Goal: Information Seeking & Learning: Learn about a topic

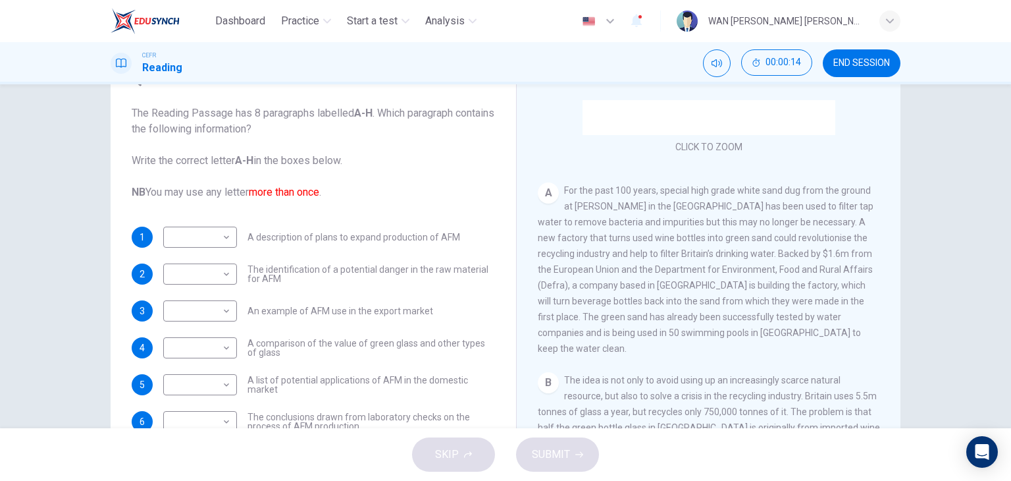
scroll to position [195, 0]
click at [862, 63] on span "END SESSION" at bounding box center [862, 63] width 57 height 11
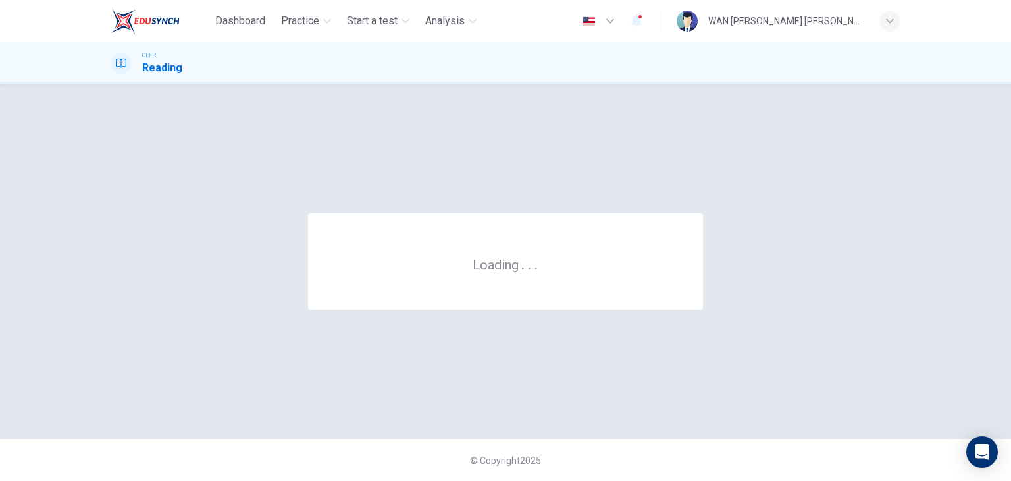
scroll to position [0, 0]
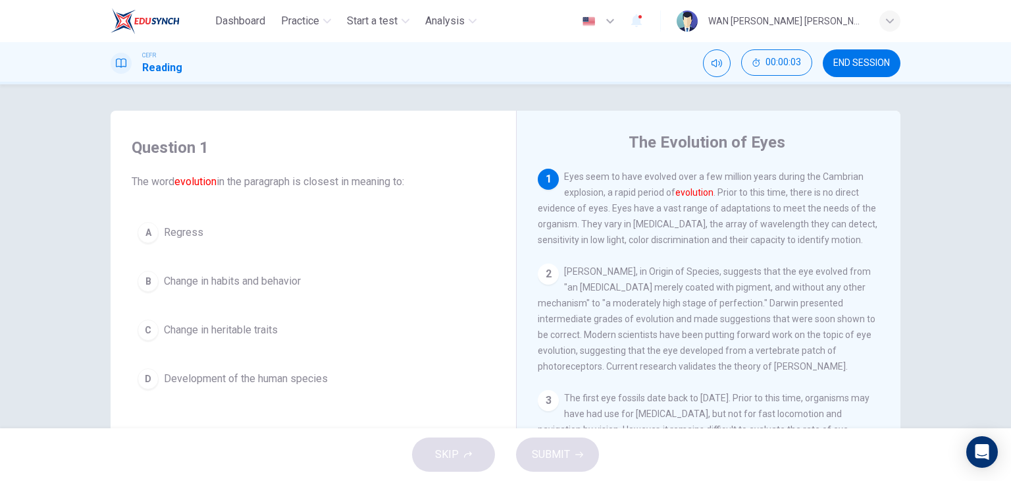
click at [851, 48] on div "CEFR Reading 00:00:03 END SESSION" at bounding box center [505, 63] width 1011 height 42
click at [855, 56] on button "END SESSION" at bounding box center [862, 63] width 78 height 28
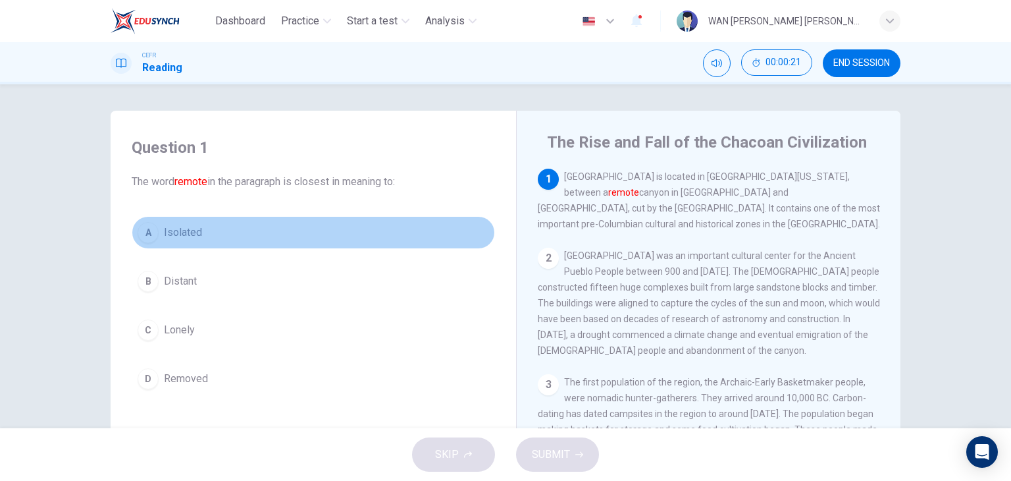
click at [173, 236] on span "Isolated" at bounding box center [183, 233] width 38 height 16
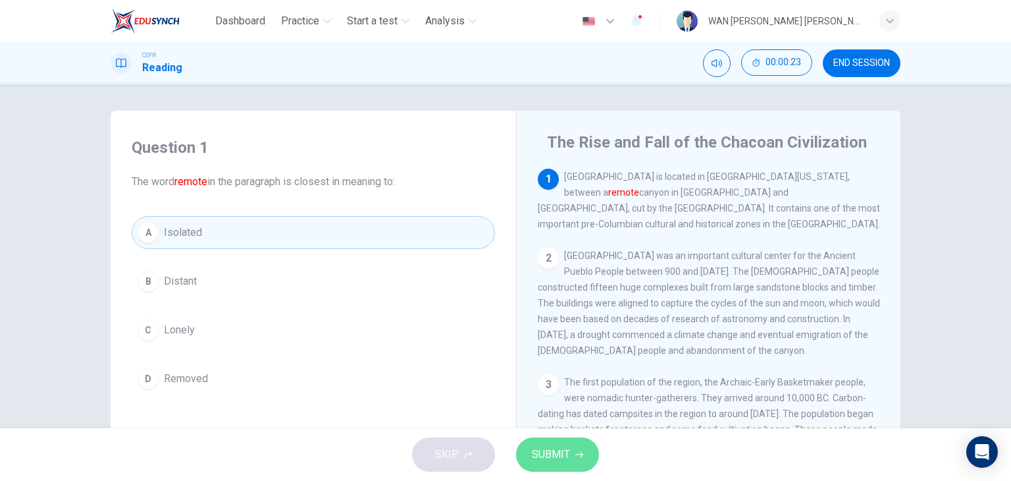
click at [553, 441] on button "SUBMIT" at bounding box center [557, 454] width 83 height 34
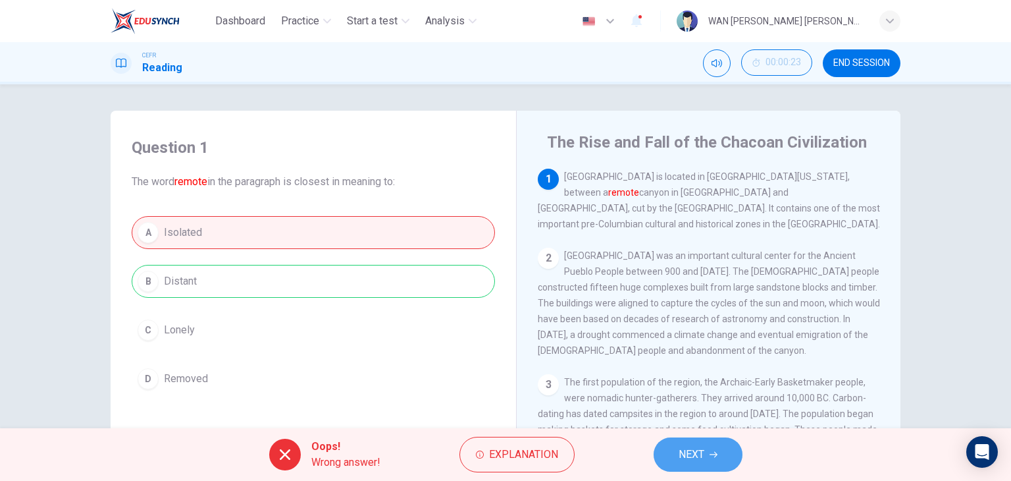
click at [714, 447] on button "NEXT" at bounding box center [698, 454] width 89 height 34
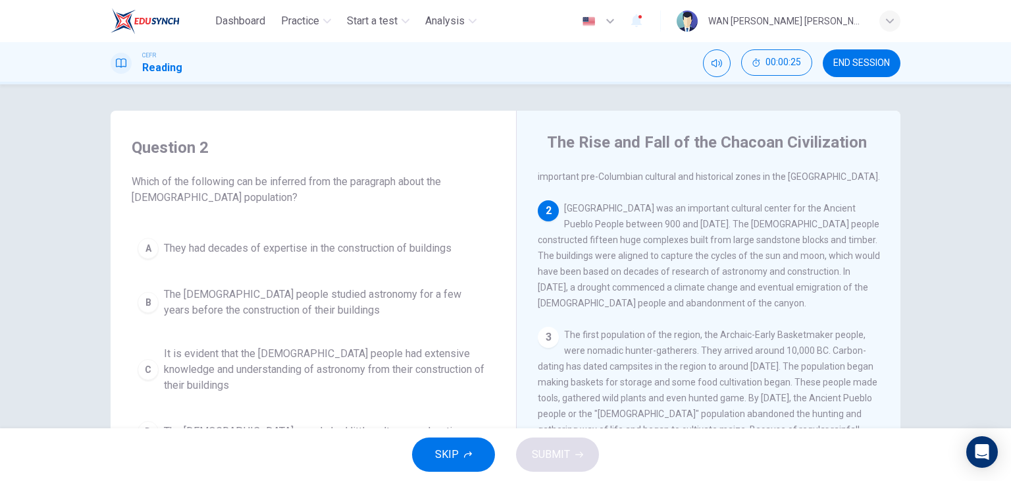
scroll to position [54, 0]
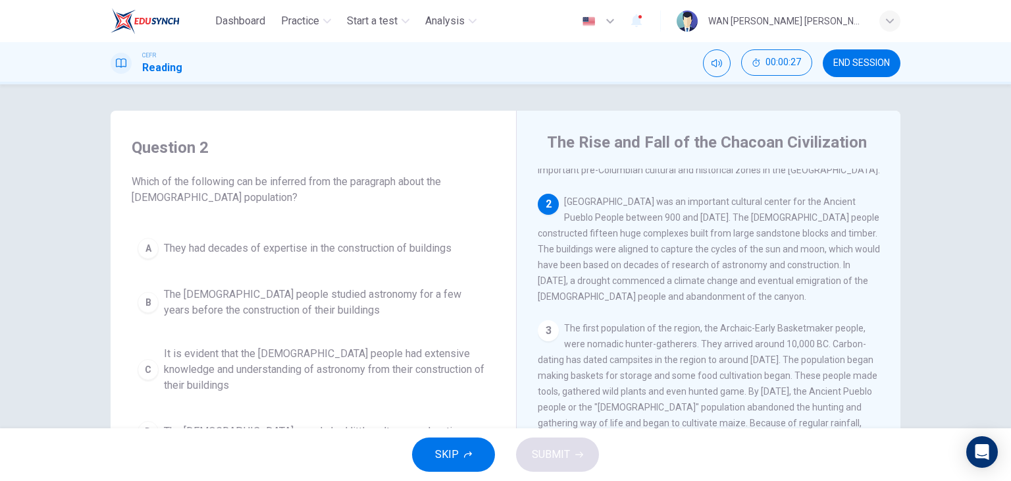
click at [851, 63] on span "END SESSION" at bounding box center [862, 63] width 57 height 11
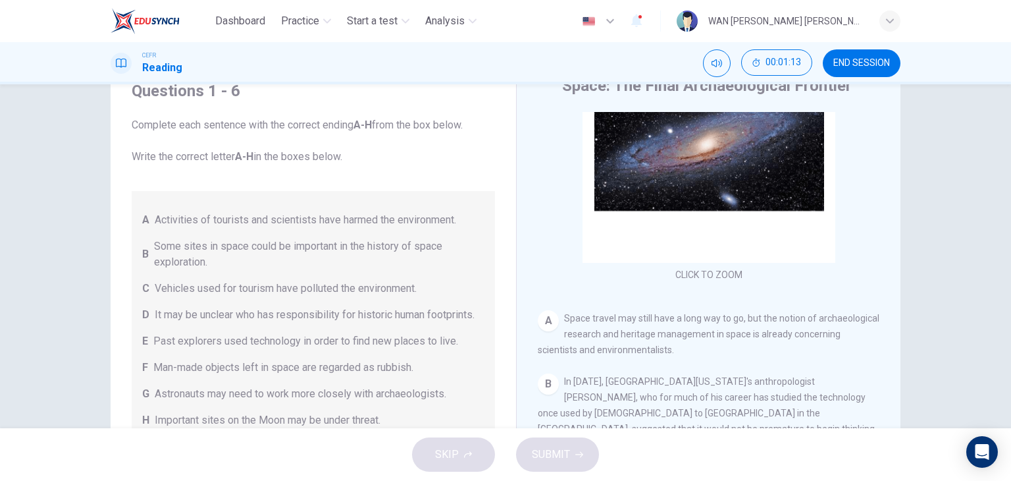
scroll to position [78, 0]
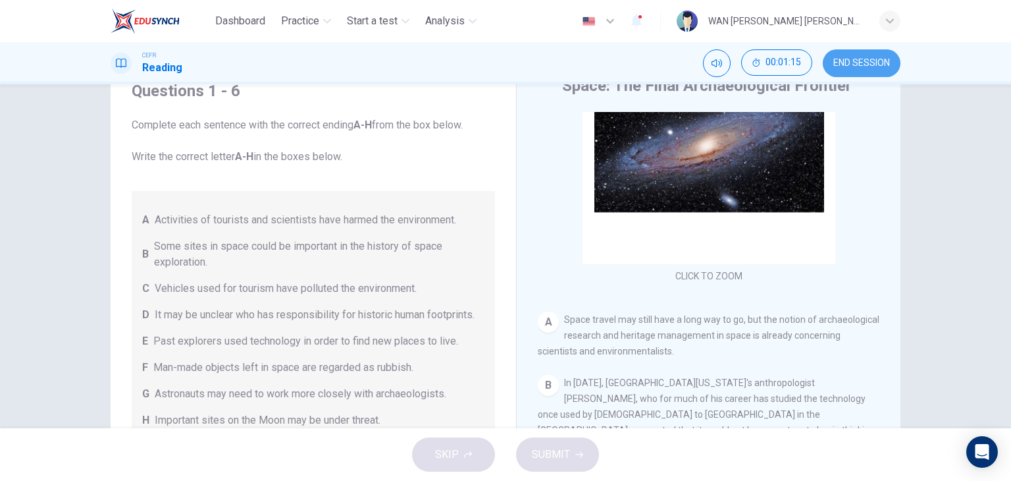
click at [859, 64] on span "END SESSION" at bounding box center [862, 63] width 57 height 11
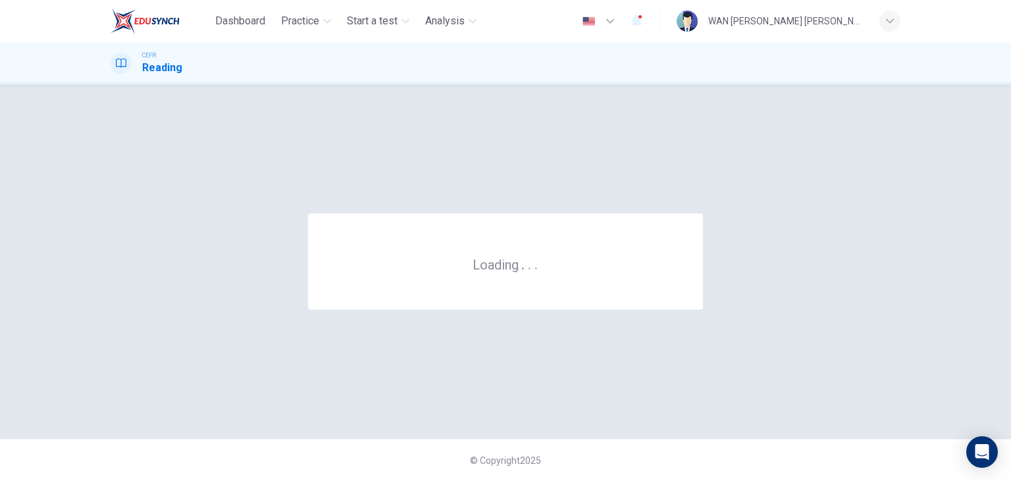
scroll to position [0, 0]
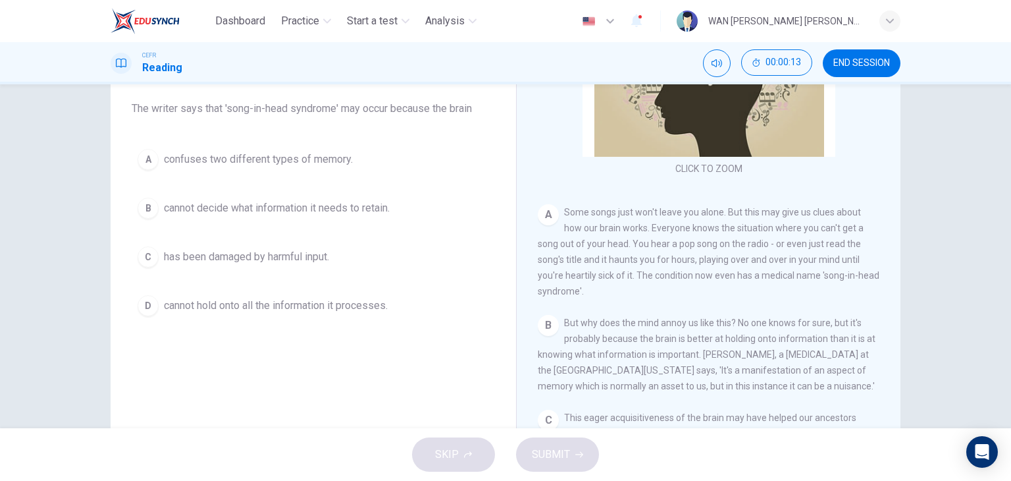
scroll to position [137, 0]
click at [860, 56] on button "END SESSION" at bounding box center [862, 63] width 78 height 28
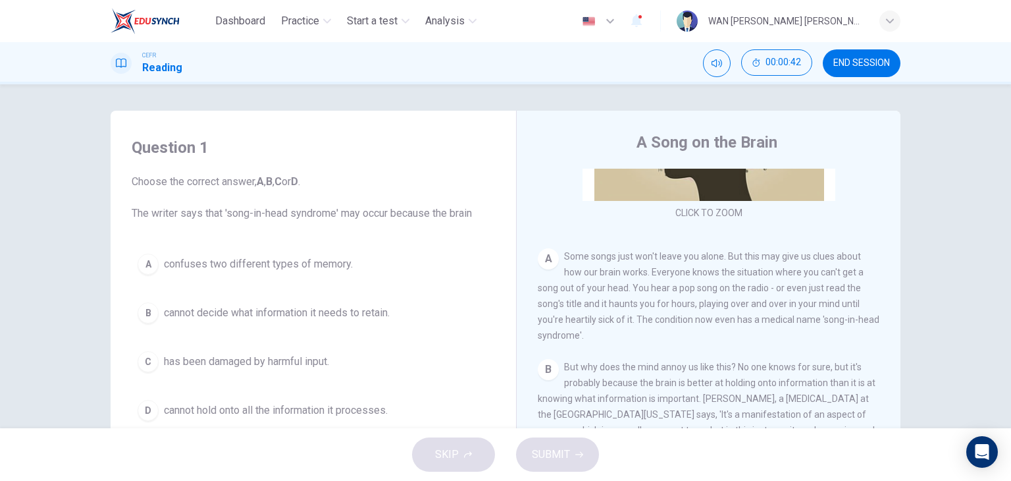
scroll to position [202, 0]
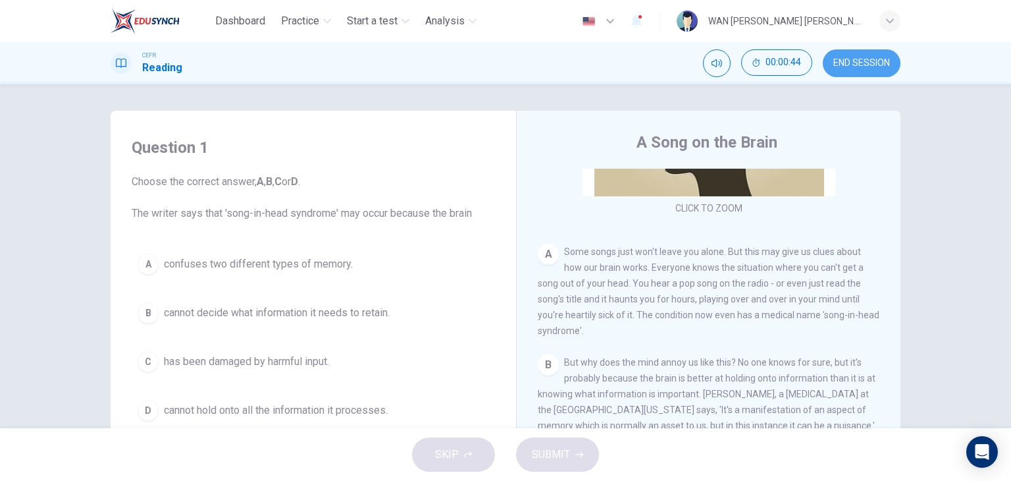
click at [856, 58] on span "END SESSION" at bounding box center [862, 63] width 57 height 11
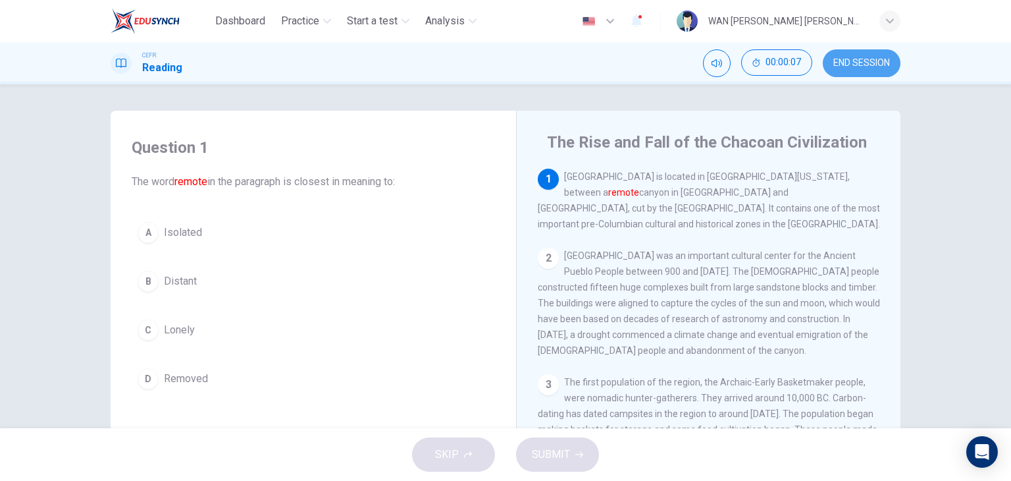
click at [867, 58] on span "END SESSION" at bounding box center [862, 63] width 57 height 11
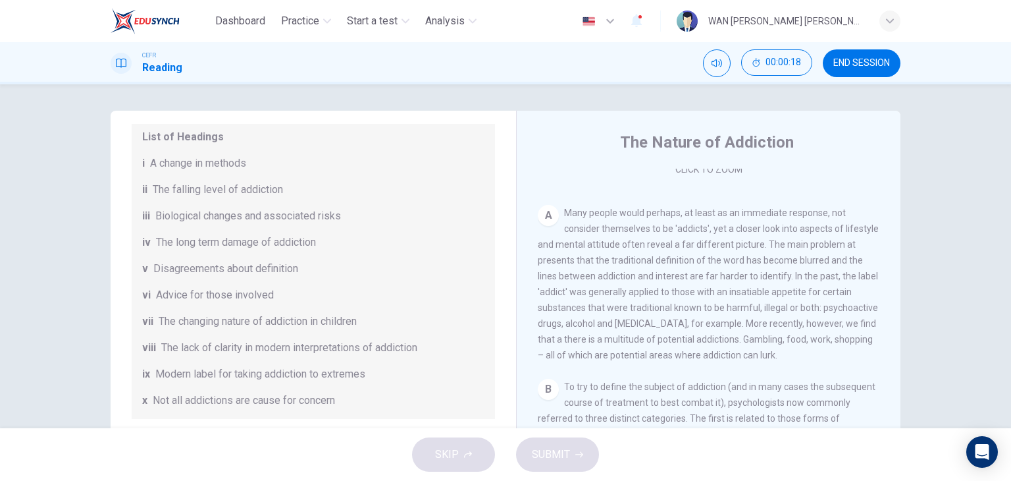
scroll to position [179, 0]
click at [857, 56] on button "END SESSION" at bounding box center [862, 63] width 78 height 28
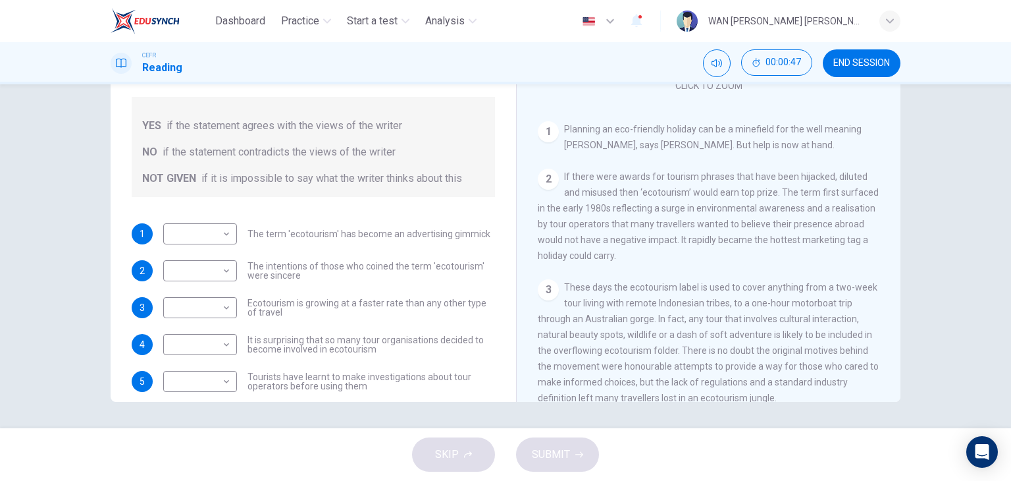
scroll to position [159, 0]
click at [190, 230] on body "Dashboard Practice Start a test Analysis English en ​ WAN [PERSON_NAME] [PERSON…" at bounding box center [505, 240] width 1011 height 481
click at [190, 254] on li "YES" at bounding box center [197, 254] width 74 height 21
type input "YES"
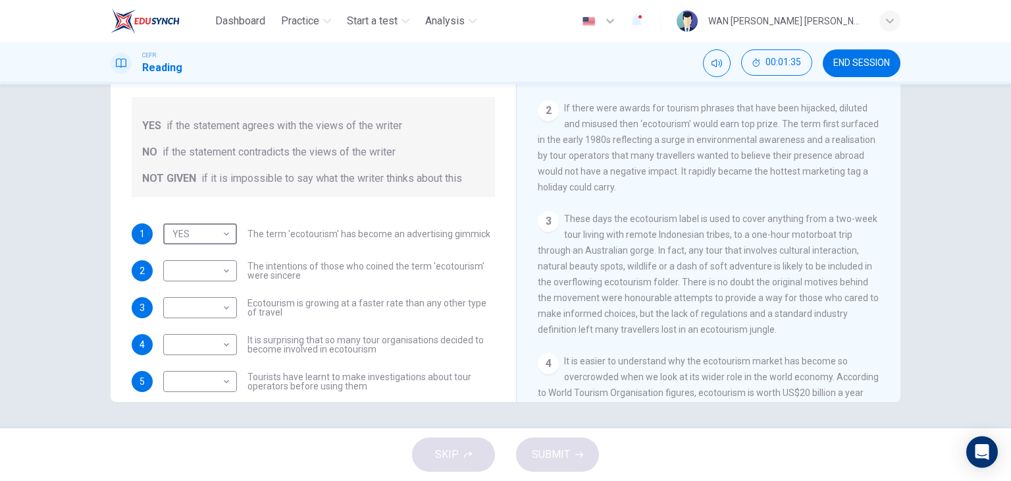
scroll to position [227, 0]
click at [201, 267] on body "Dashboard Practice Start a test Analysis English en ​ WAN NURUL HANNAN BINTI WA…" at bounding box center [505, 240] width 1011 height 481
click at [211, 328] on li "NOT GIVEN" at bounding box center [197, 333] width 74 height 21
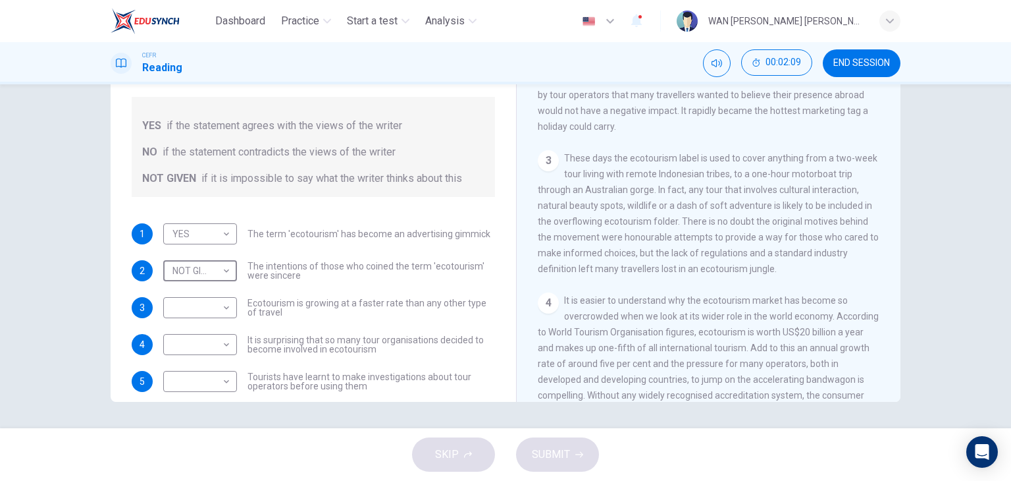
scroll to position [287, 0]
click at [199, 273] on body "Dashboard Practice Start a test Analysis English en ​ WAN NURUL HANNAN BINTI WA…" at bounding box center [505, 240] width 1011 height 481
click at [205, 308] on li "NO" at bounding box center [197, 312] width 74 height 21
type input "NO"
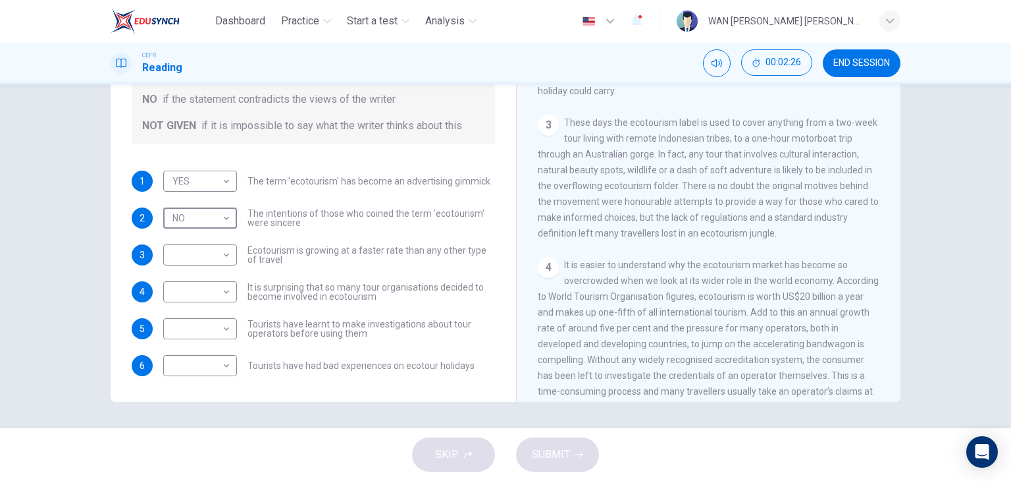
scroll to position [53, 0]
click at [192, 253] on body "Dashboard Practice Start a test Analysis English en ​ WAN NURUL HANNAN BINTI WA…" at bounding box center [505, 240] width 1011 height 481
click at [200, 276] on li "YES" at bounding box center [197, 275] width 74 height 21
type input "YES"
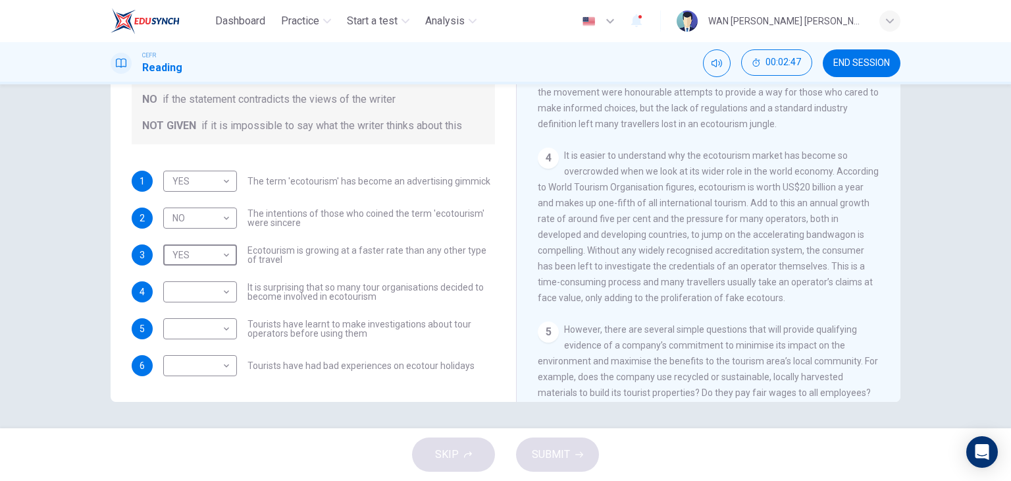
scroll to position [432, 0]
click at [205, 286] on body "Dashboard Practice Start a test Analysis English en ​ WAN NURUL HANNAN BINTI WA…" at bounding box center [505, 240] width 1011 height 481
click at [210, 309] on li "YES" at bounding box center [197, 312] width 74 height 21
type input "YES"
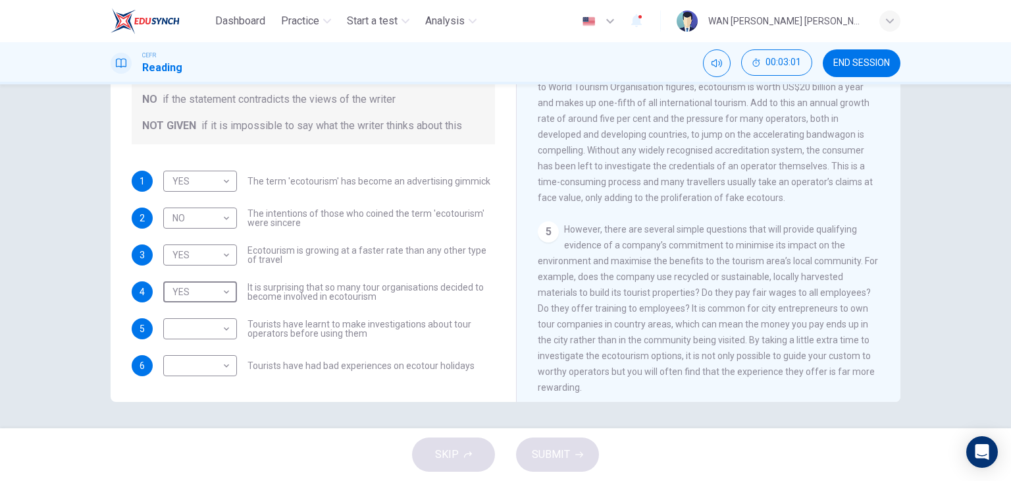
scroll to position [531, 0]
click at [205, 321] on body "Dashboard Practice Start a test Analysis English en ​ WAN NURUL HANNAN BINTI WA…" at bounding box center [505, 240] width 1011 height 481
click at [207, 390] on li "NOT GIVEN" at bounding box center [197, 391] width 74 height 21
type input "NOT GIVEN"
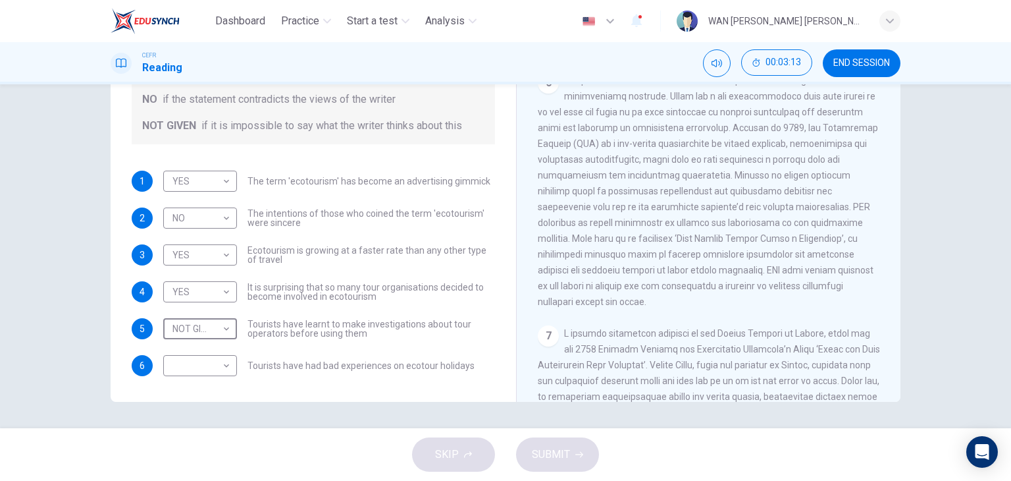
scroll to position [869, 0]
click at [205, 357] on body "Dashboard Practice Start a test Analysis English en ​ WAN NURUL HANNAN BINTI WA…" at bounding box center [505, 240] width 1011 height 481
click at [208, 385] on li "YES" at bounding box center [197, 385] width 74 height 21
type input "YES"
click at [548, 454] on span "SUBMIT" at bounding box center [551, 454] width 38 height 18
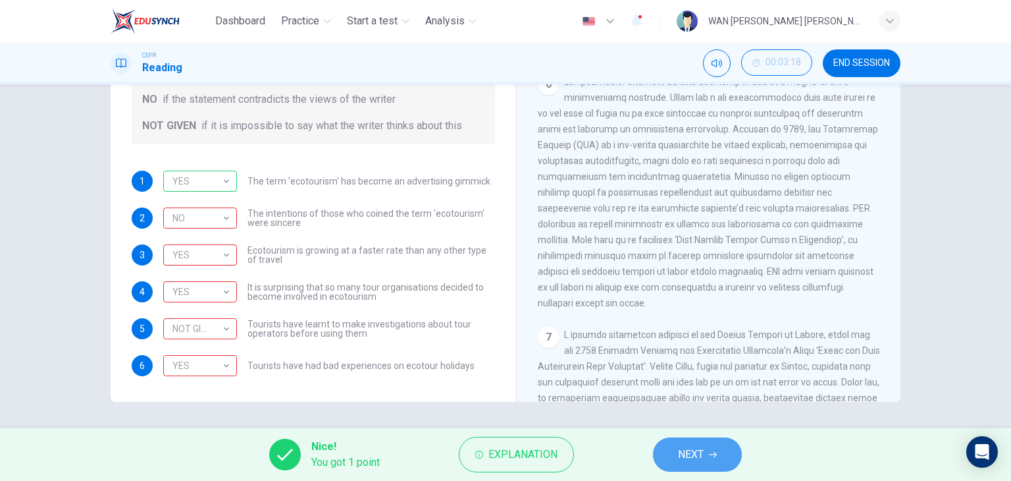
click at [674, 451] on button "NEXT" at bounding box center [697, 454] width 89 height 34
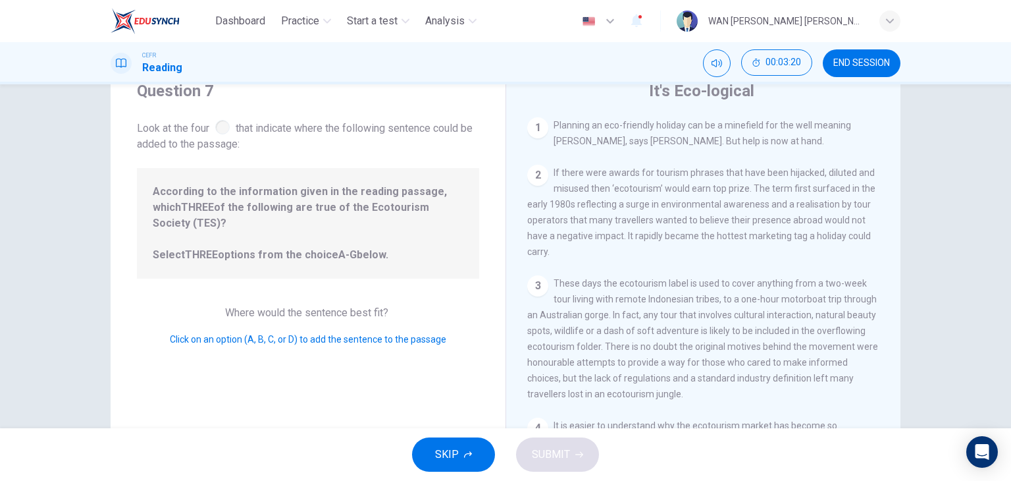
scroll to position [51, 0]
click at [878, 63] on span "END SESSION" at bounding box center [862, 63] width 57 height 11
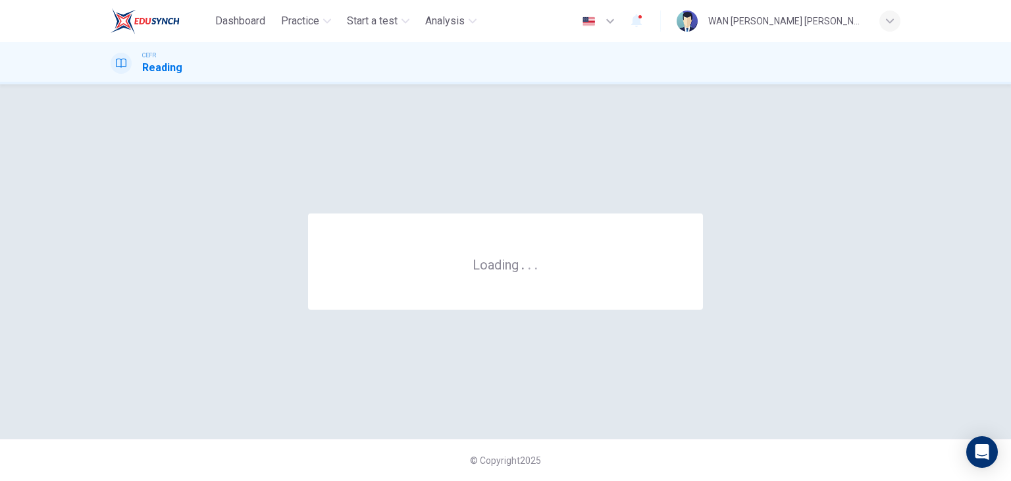
scroll to position [0, 0]
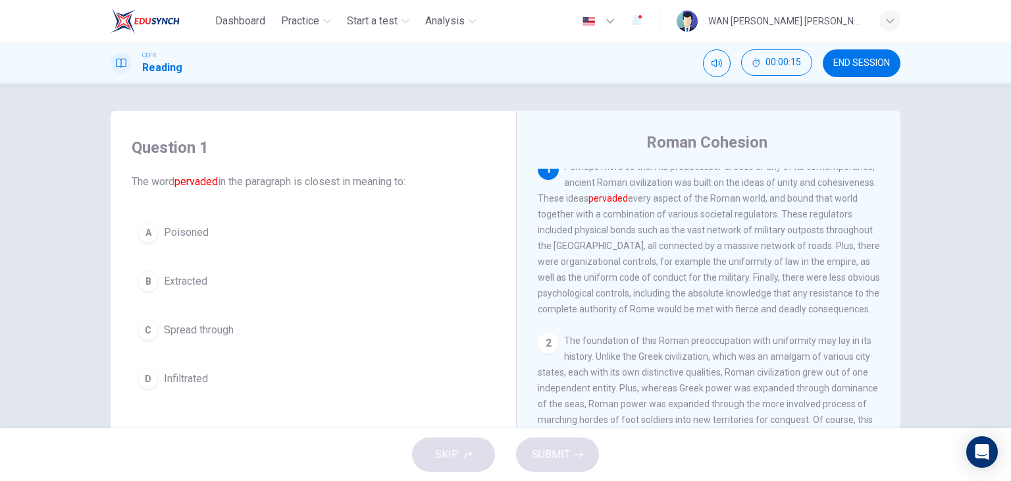
scroll to position [13, 0]
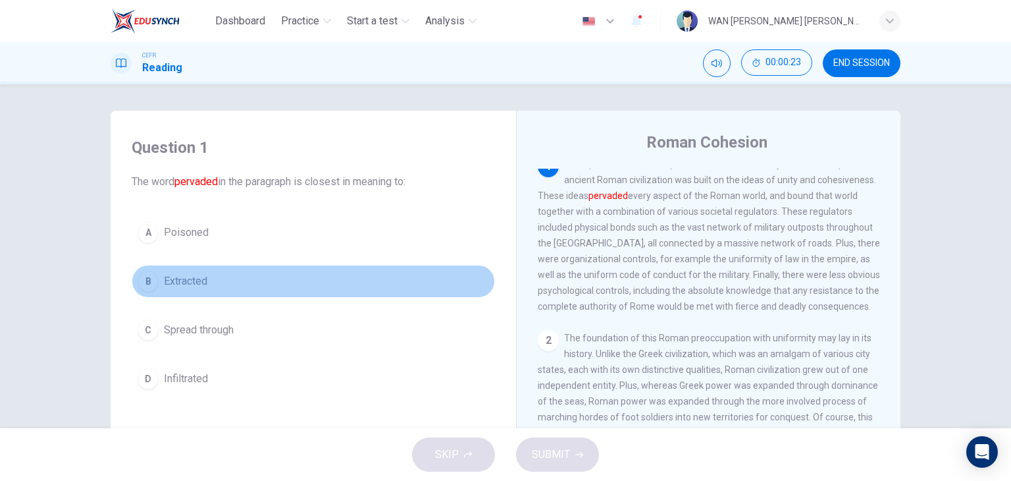
click at [175, 280] on span "Extracted" at bounding box center [185, 281] width 43 height 16
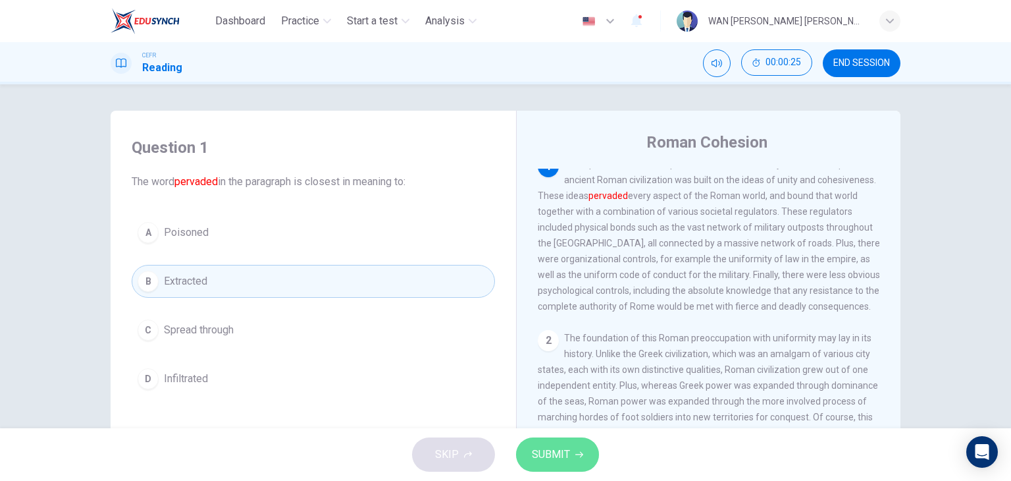
click at [535, 458] on span "SUBMIT" at bounding box center [551, 454] width 38 height 18
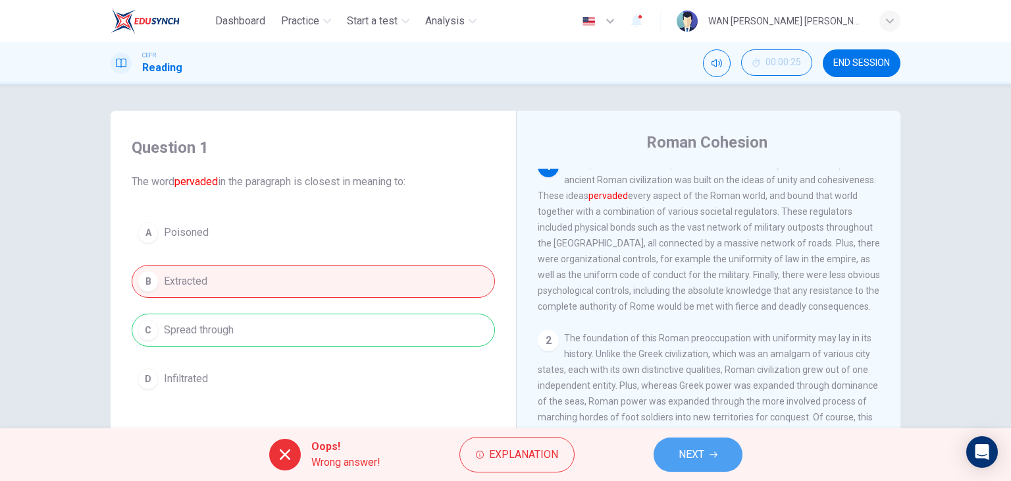
click at [684, 457] on span "NEXT" at bounding box center [692, 454] width 26 height 18
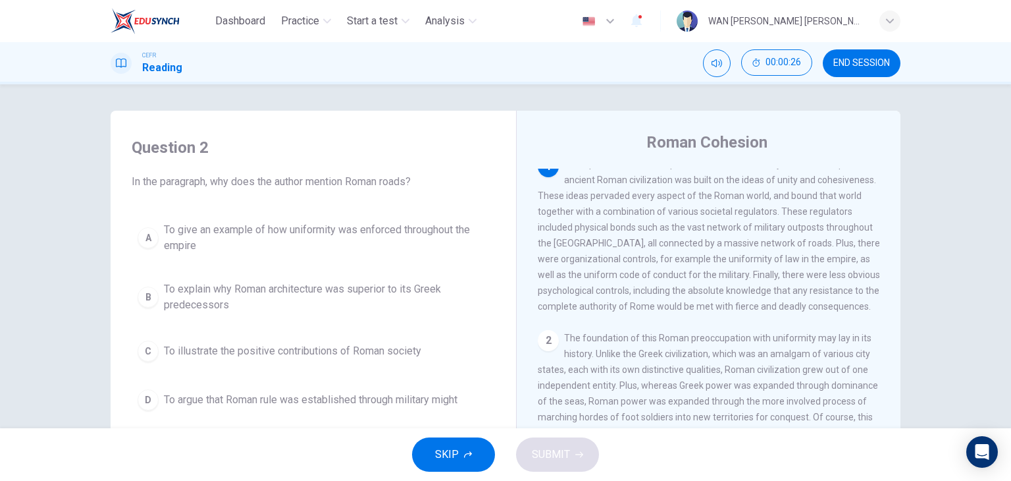
scroll to position [0, 0]
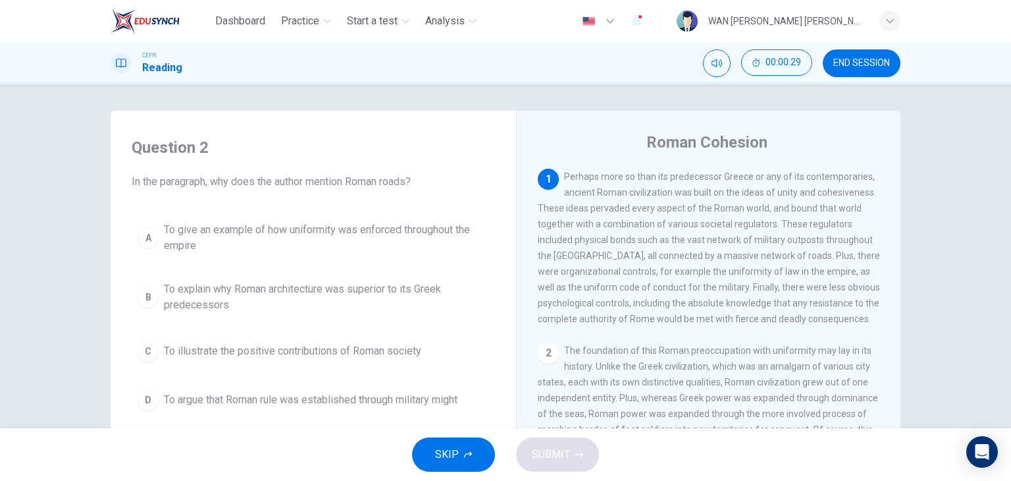
drag, startPoint x: 849, startPoint y: 59, endPoint x: 559, endPoint y: 76, distance: 290.3
click at [845, 67] on span "END SESSION" at bounding box center [862, 63] width 57 height 11
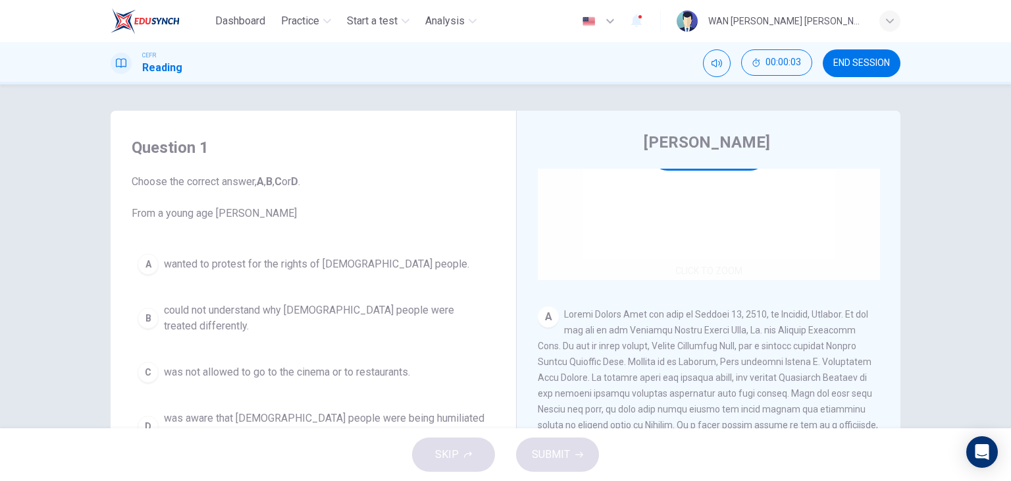
scroll to position [144, 0]
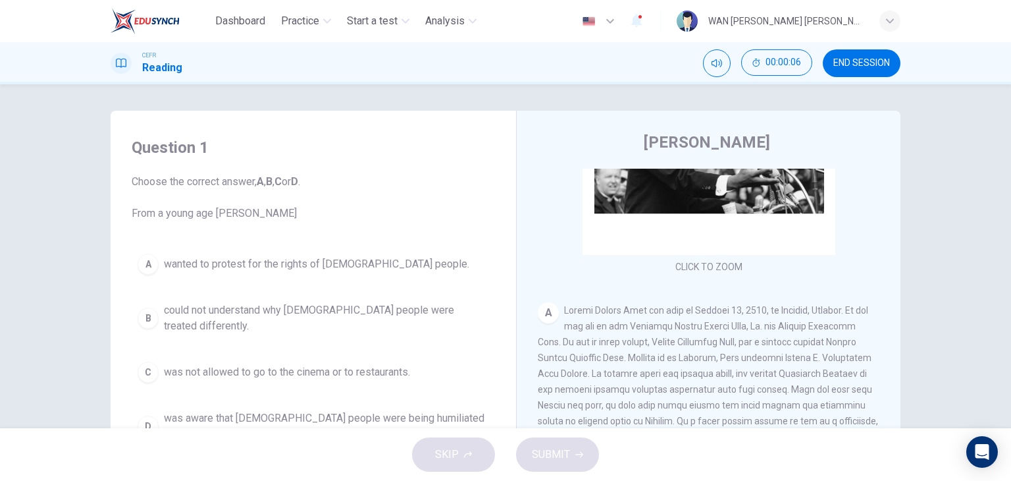
click at [863, 58] on span "END SESSION" at bounding box center [862, 63] width 57 height 11
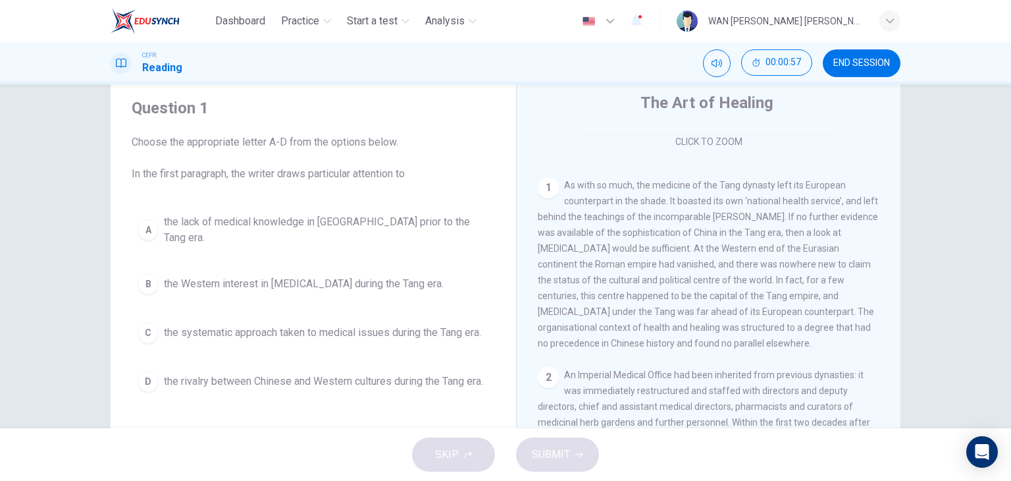
scroll to position [45, 0]
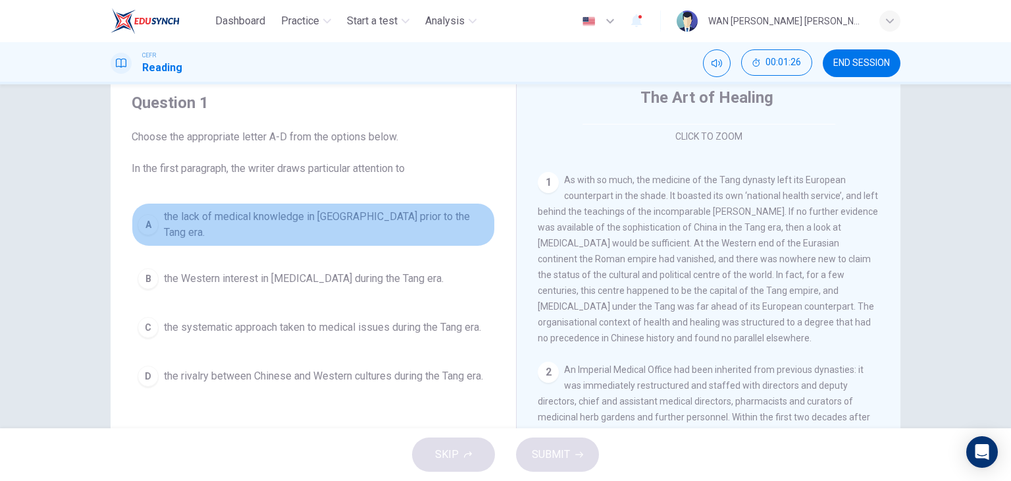
click at [356, 231] on button "A the lack of medical knowledge in China prior to the Tang era." at bounding box center [313, 224] width 363 height 43
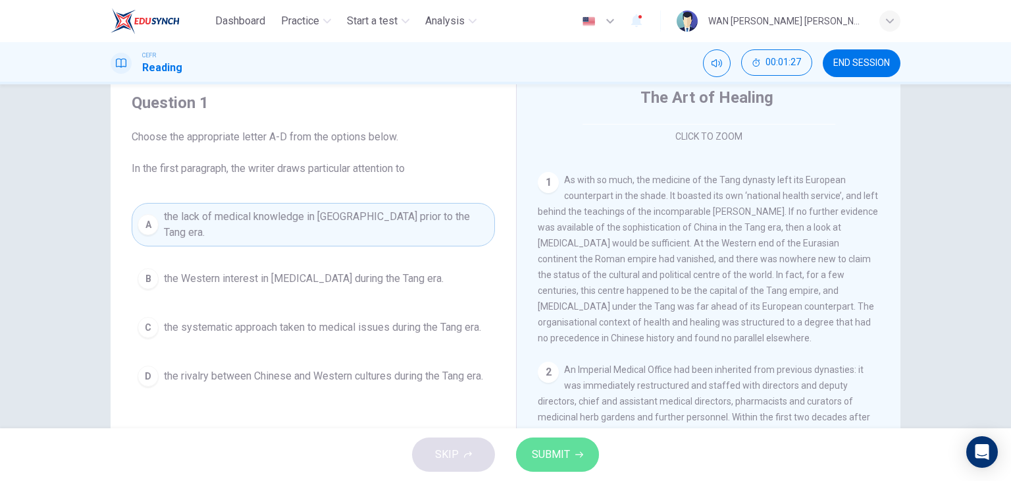
click at [564, 452] on span "SUBMIT" at bounding box center [551, 454] width 38 height 18
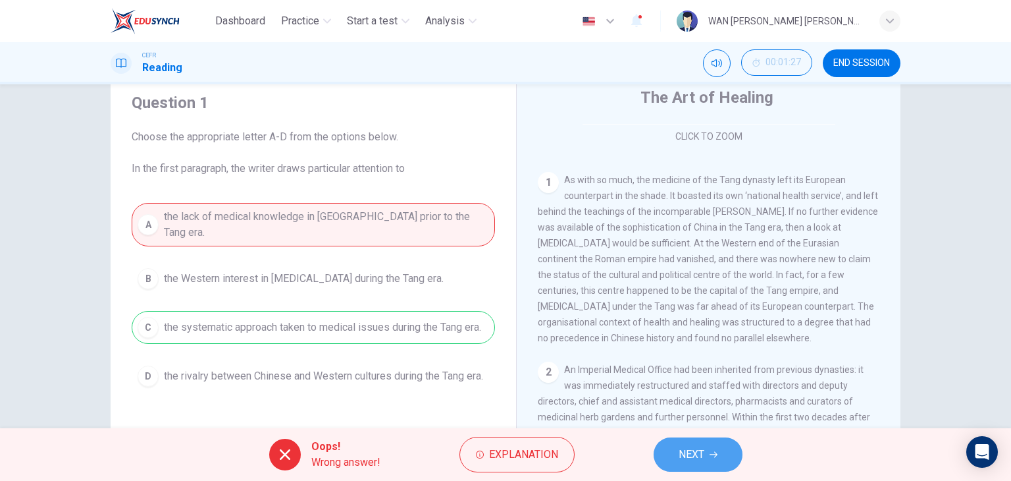
click at [720, 458] on button "NEXT" at bounding box center [698, 454] width 89 height 34
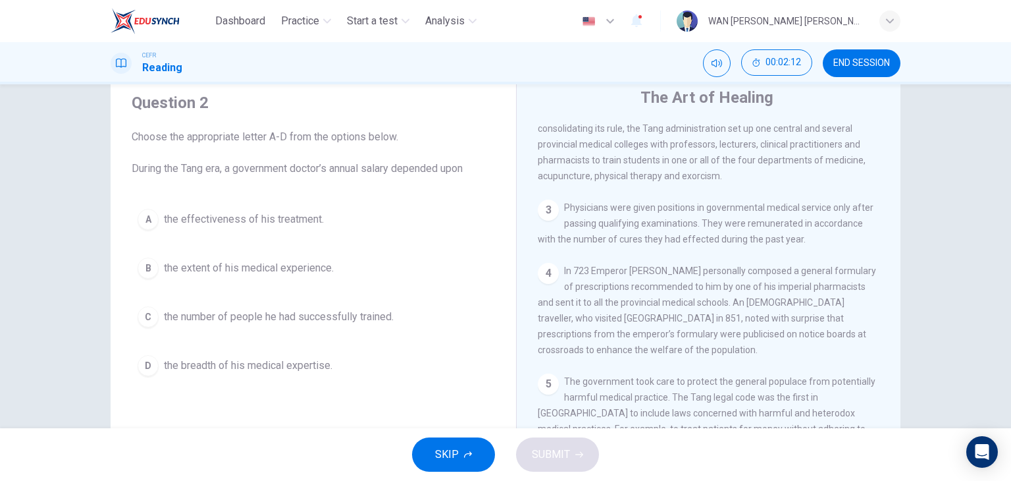
scroll to position [534, 0]
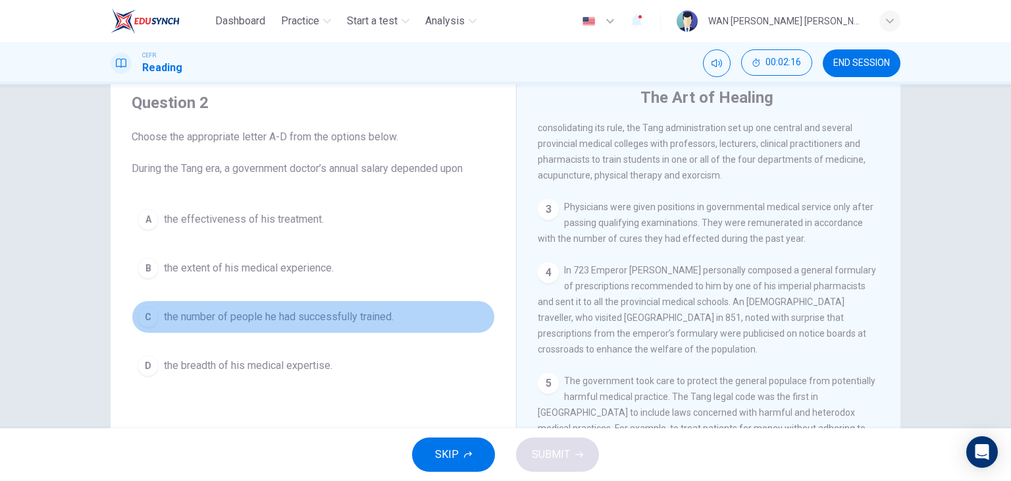
click at [306, 323] on span "the number of people he had successfully trained." at bounding box center [279, 317] width 230 height 16
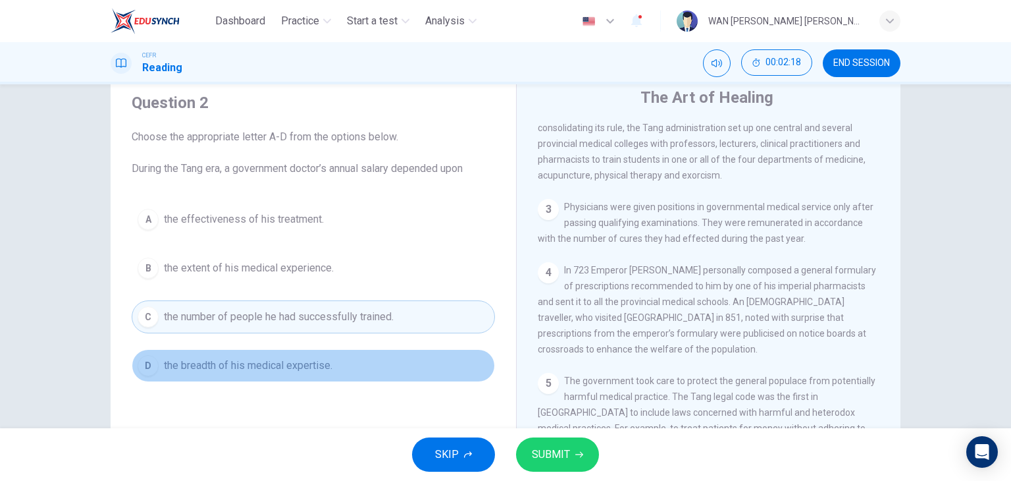
click at [316, 362] on span "the breadth of his medical expertise." at bounding box center [248, 366] width 169 height 16
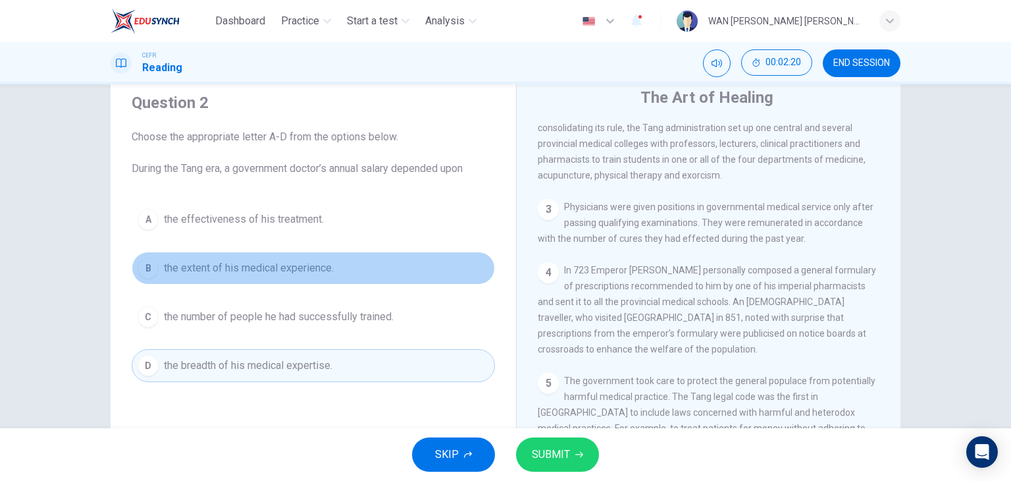
click at [297, 256] on button "B the extent of his medical experience." at bounding box center [313, 268] width 363 height 33
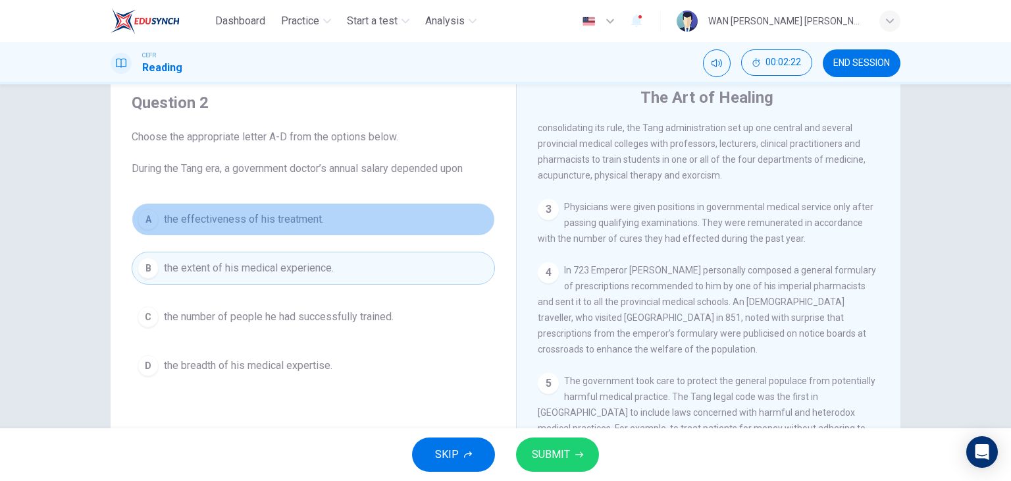
click at [298, 219] on span "the effectiveness of his treatment." at bounding box center [244, 219] width 160 height 16
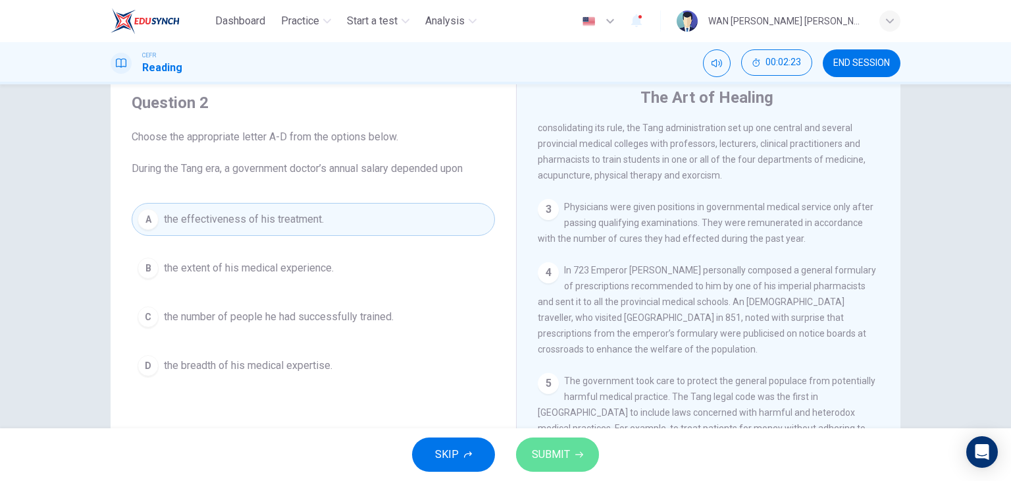
click at [549, 448] on span "SUBMIT" at bounding box center [551, 454] width 38 height 18
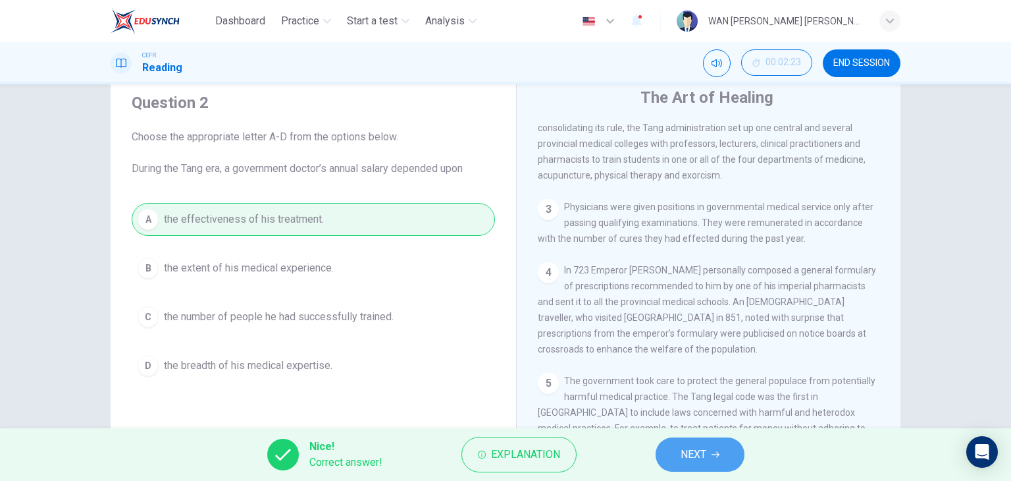
click at [703, 459] on span "NEXT" at bounding box center [694, 454] width 26 height 18
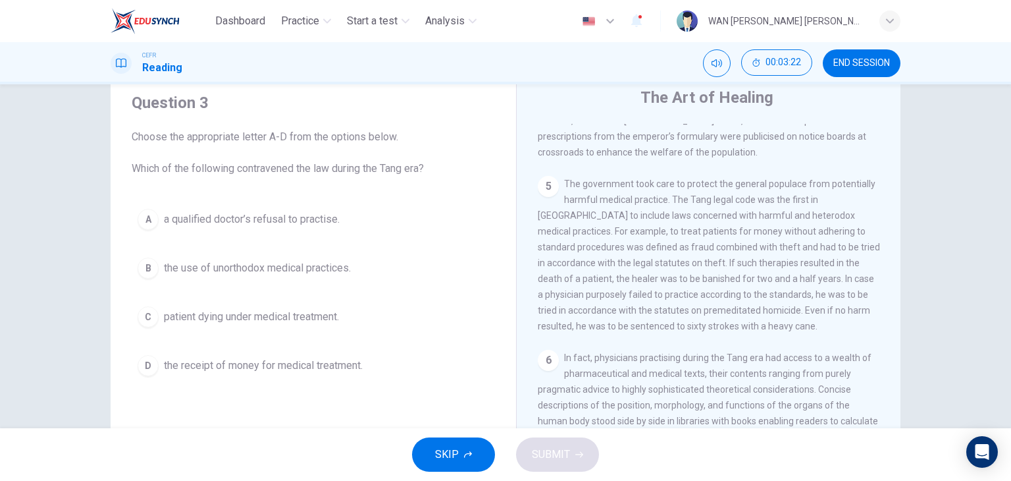
scroll to position [732, 0]
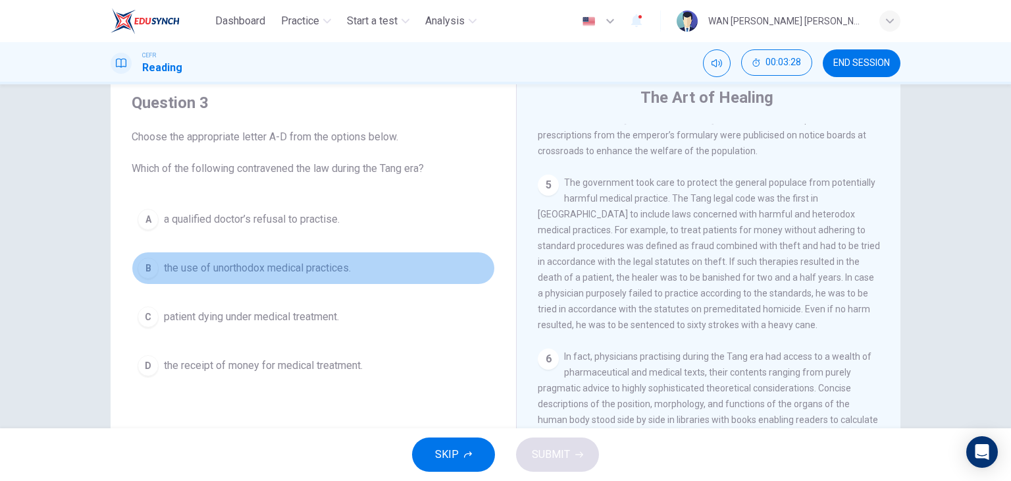
click at [311, 267] on span "the use of unorthodox medical practices." at bounding box center [257, 268] width 187 height 16
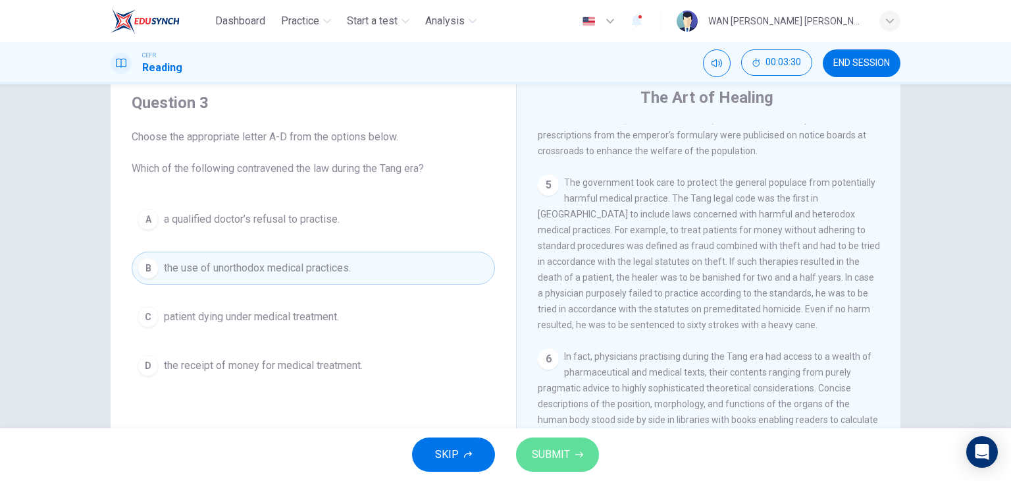
click at [534, 452] on span "SUBMIT" at bounding box center [551, 454] width 38 height 18
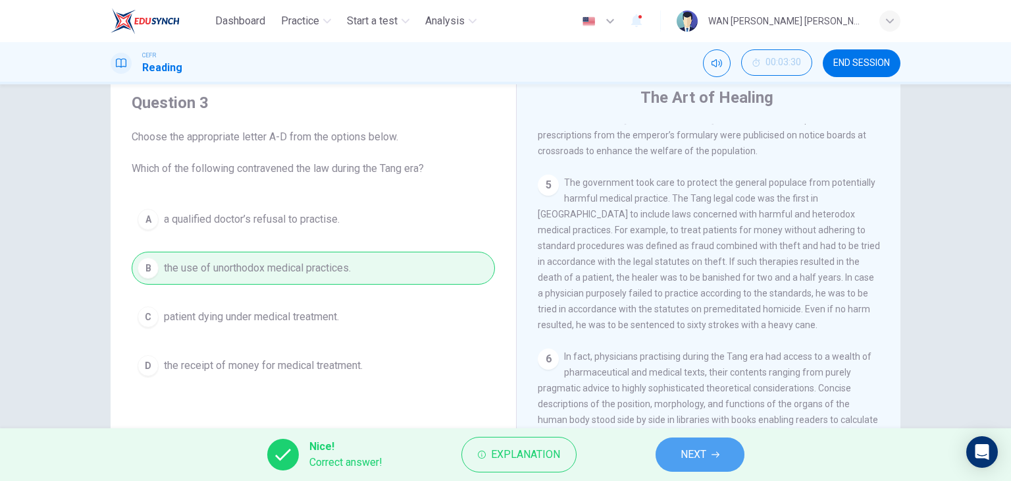
click at [719, 452] on icon "button" at bounding box center [716, 454] width 8 height 8
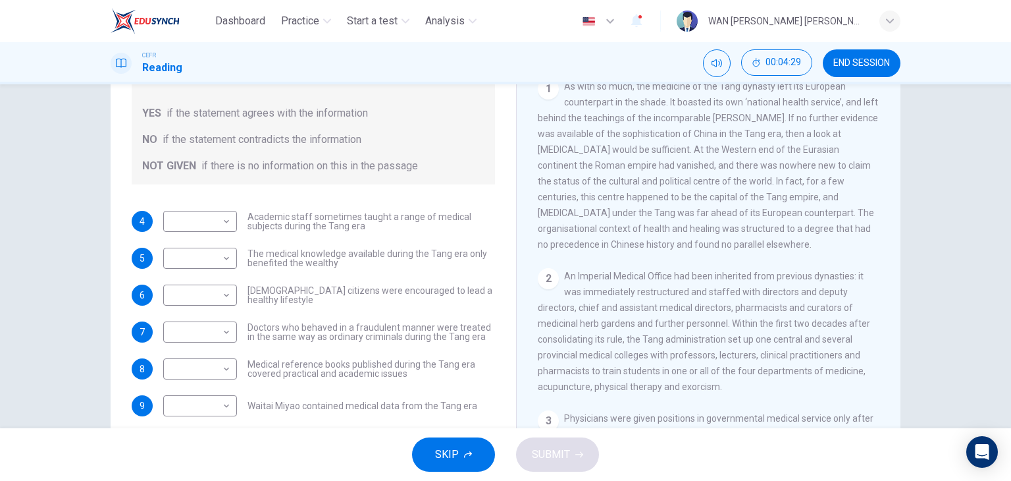
scroll to position [96, 0]
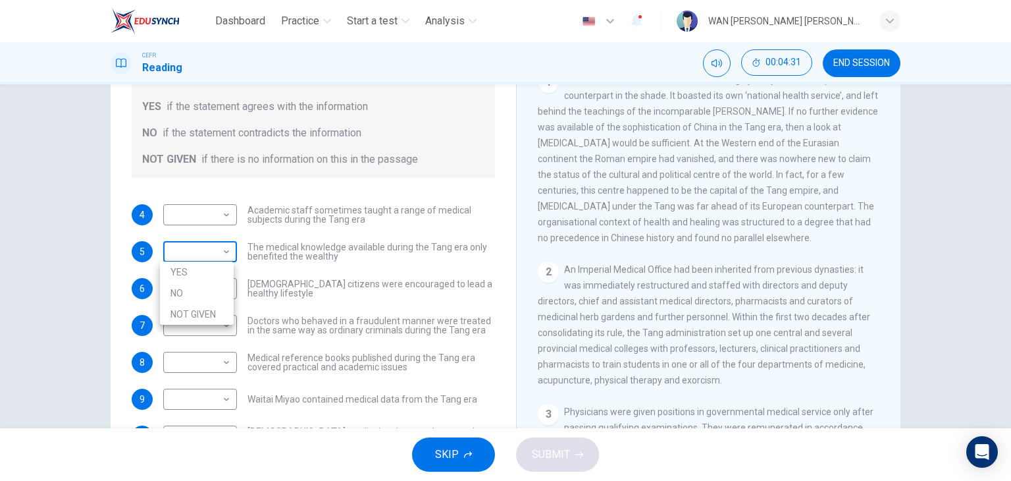
click at [219, 254] on body "Dashboard Practice Start a test Analysis English en ​ WAN NURUL HANNAN BINTI WA…" at bounding box center [505, 240] width 1011 height 481
click at [221, 265] on li "YES" at bounding box center [197, 271] width 74 height 21
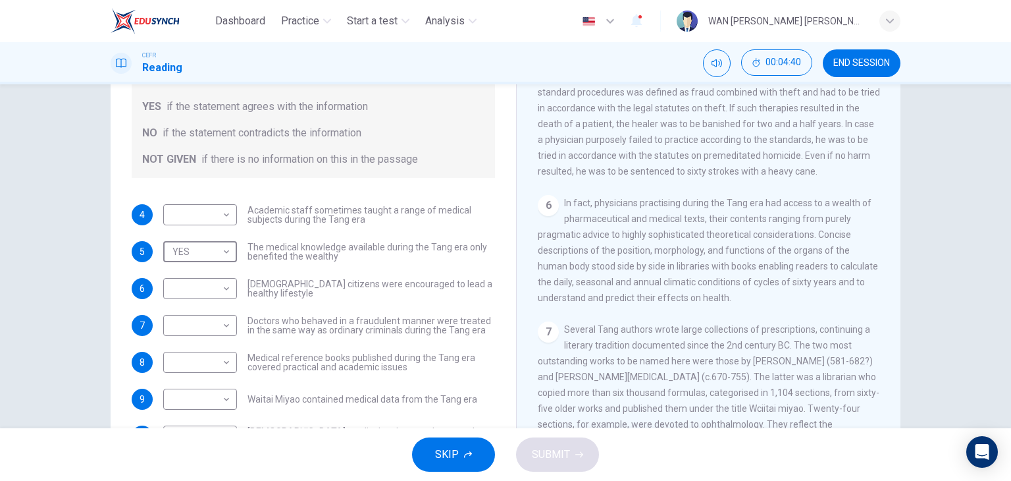
scroll to position [835, 0]
click at [198, 246] on body "Dashboard Practice Start a test Analysis English en ​ WAN NURUL HANNAN BINTI WA…" at bounding box center [505, 240] width 1011 height 481
click at [207, 308] on li "NOT GIVEN" at bounding box center [197, 314] width 74 height 21
type input "NOT GIVEN"
click at [209, 251] on body "Dashboard Practice Start a test Analysis English en ​ WAN NURUL HANNAN BINTI WA…" at bounding box center [505, 240] width 1011 height 481
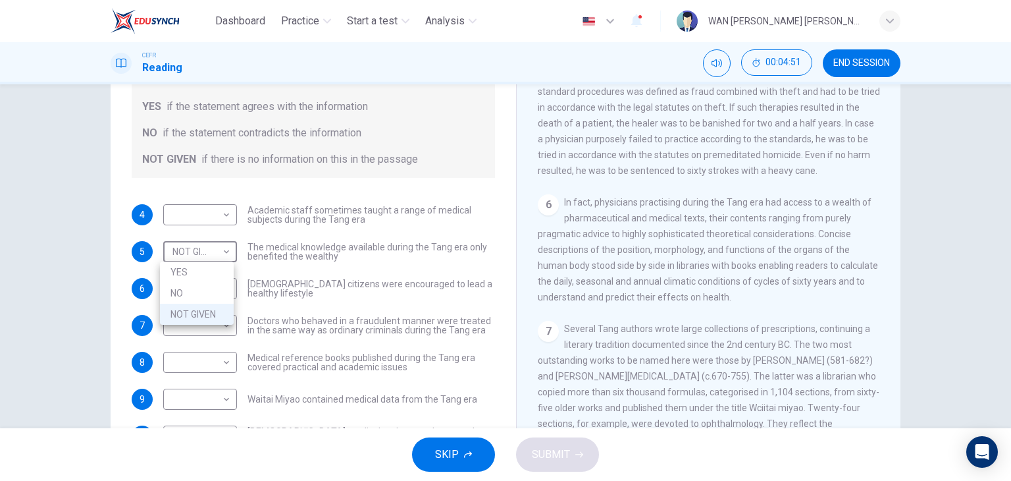
click at [350, 257] on div at bounding box center [505, 240] width 1011 height 481
drag, startPoint x: 228, startPoint y: 293, endPoint x: 221, endPoint y: 302, distance: 10.8
click at [221, 302] on body "Dashboard Practice Start a test Analysis English en ​ WAN NURUL HANNAN BINTI WA…" at bounding box center [505, 240] width 1011 height 481
click at [221, 302] on li "YES" at bounding box center [197, 308] width 74 height 21
type input "YES"
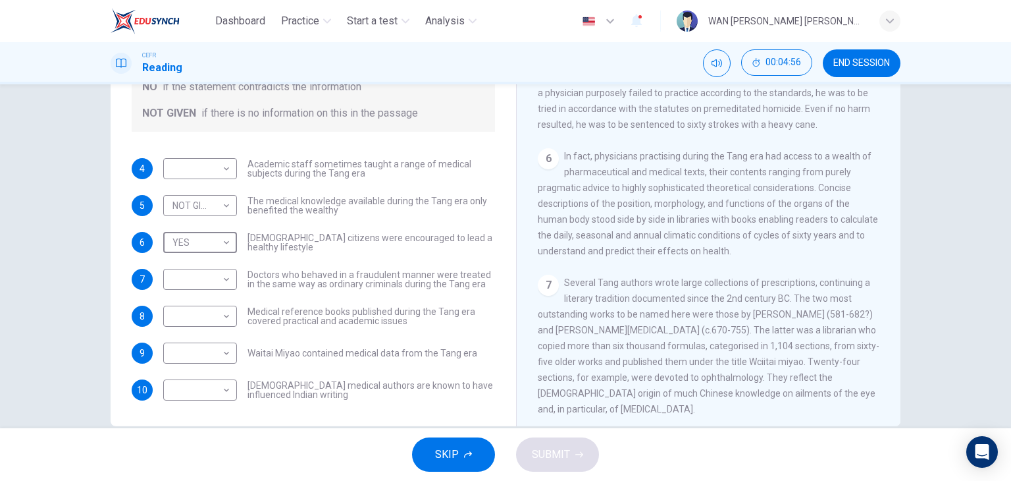
scroll to position [142, 0]
click at [223, 280] on body "Dashboard Practice Start a test Analysis English en ​ WAN NURUL HANNAN BINTI WA…" at bounding box center [505, 240] width 1011 height 481
click at [660, 283] on div at bounding box center [505, 240] width 1011 height 481
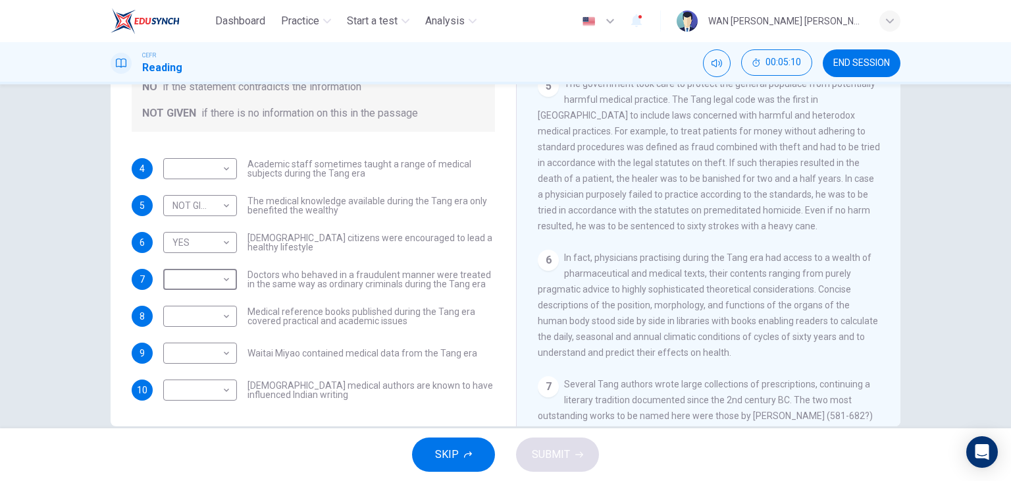
scroll to position [734, 0]
click at [211, 278] on body "Dashboard Practice Start a test Analysis English en ​ WAN NURUL HANNAN BINTI WA…" at bounding box center [505, 240] width 1011 height 481
click at [213, 298] on li "YES" at bounding box center [197, 299] width 74 height 21
type input "YES"
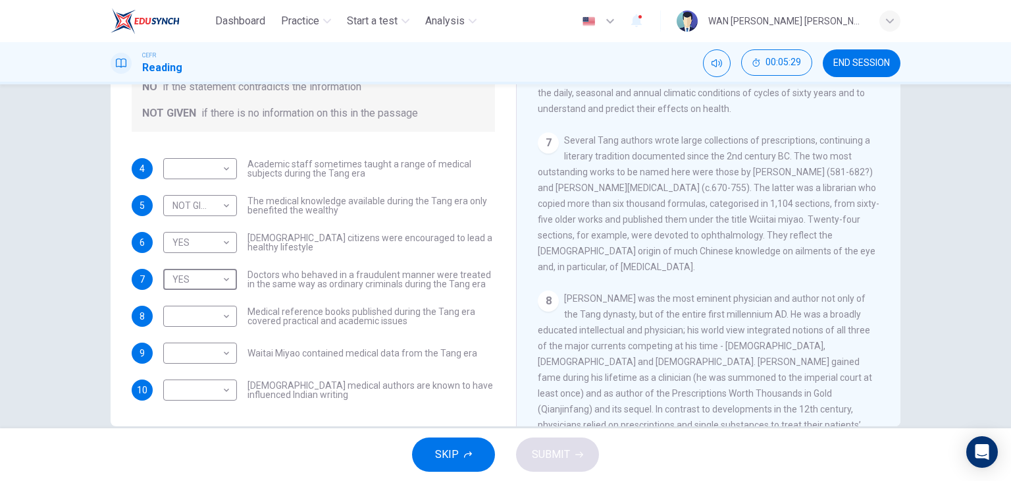
scroll to position [977, 0]
click at [213, 314] on body "Dashboard Practice Start a test Analysis English en ​ WAN NURUL HANNAN BINTI WA…" at bounding box center [505, 240] width 1011 height 481
click at [340, 304] on div at bounding box center [505, 240] width 1011 height 481
drag, startPoint x: 174, startPoint y: 169, endPoint x: 188, endPoint y: 184, distance: 20.5
click at [188, 184] on body "Dashboard Practice Start a test Analysis English en ​ WAN NURUL HANNAN BINTI WA…" at bounding box center [505, 240] width 1011 height 481
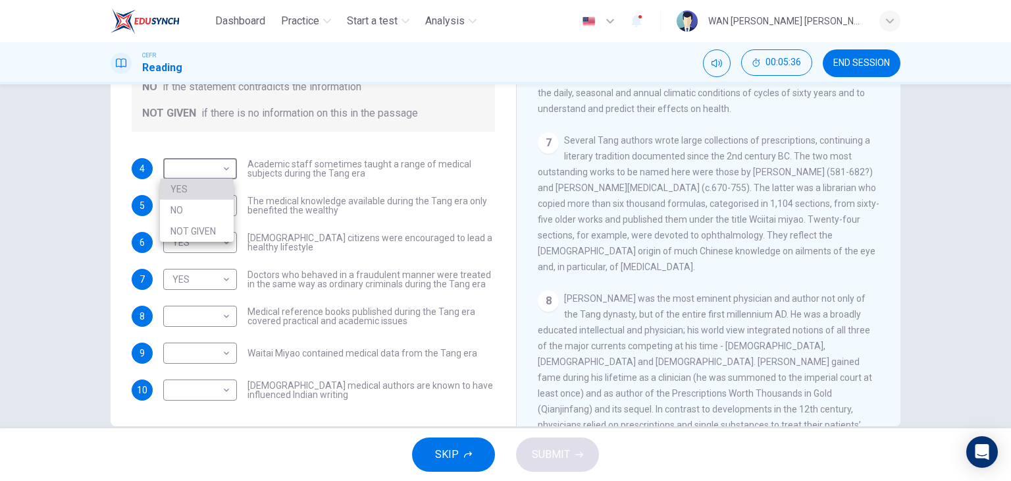
click at [188, 184] on li "YES" at bounding box center [197, 188] width 74 height 21
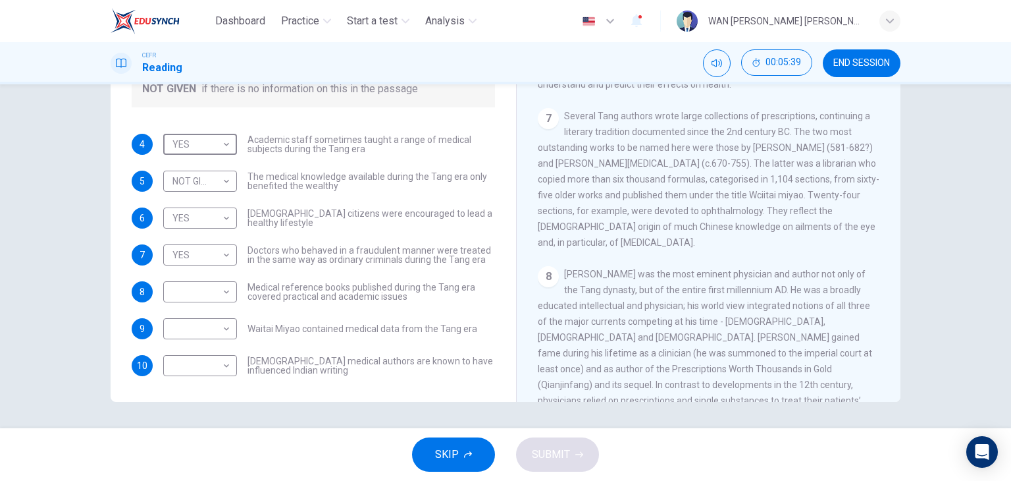
scroll to position [167, 0]
drag, startPoint x: 219, startPoint y: 145, endPoint x: 212, endPoint y: 181, distance: 36.9
click at [212, 181] on body "Dashboard Practice Start a test Analysis English en ​ WAN NURUL HANNAN BINTI WA…" at bounding box center [505, 240] width 1011 height 481
click at [212, 181] on li "NO" at bounding box center [197, 185] width 74 height 21
type input "NO"
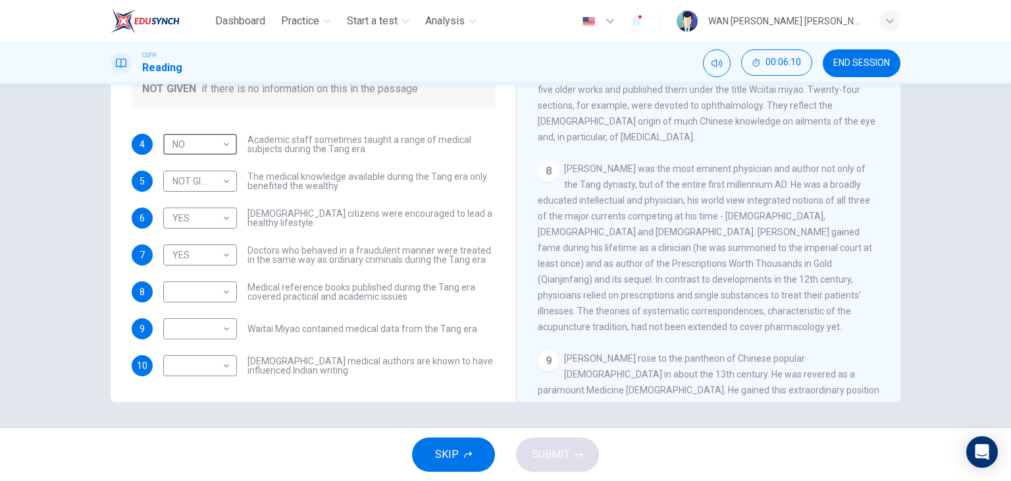
scroll to position [1083, 0]
click at [208, 289] on body "Dashboard Practice Start a test Analysis English en ​ WAN NURUL HANNAN BINTI WA…" at bounding box center [505, 240] width 1011 height 481
click at [279, 319] on div at bounding box center [505, 240] width 1011 height 481
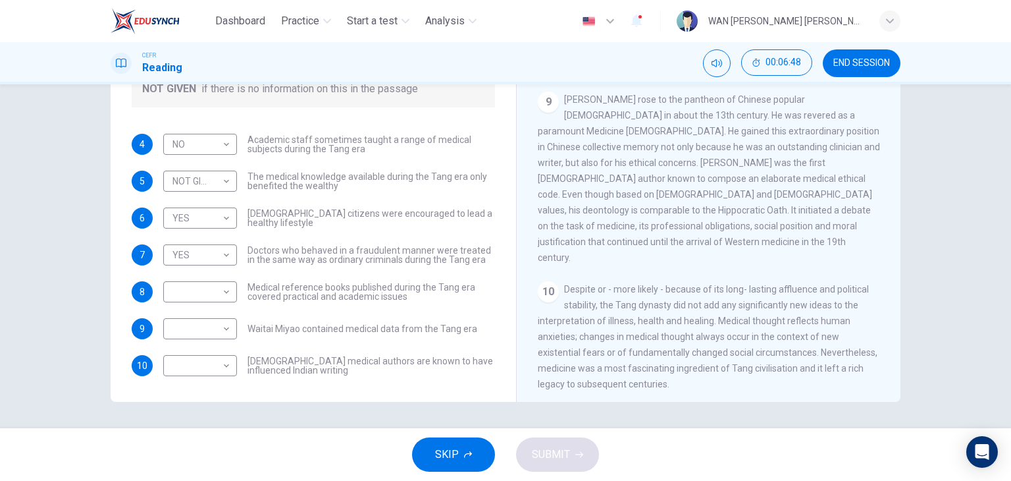
scroll to position [1341, 0]
click at [660, 229] on span "Sun Simiao rose to the pantheon of Chinese popular Buddhism in about the 13th c…" at bounding box center [709, 179] width 342 height 169
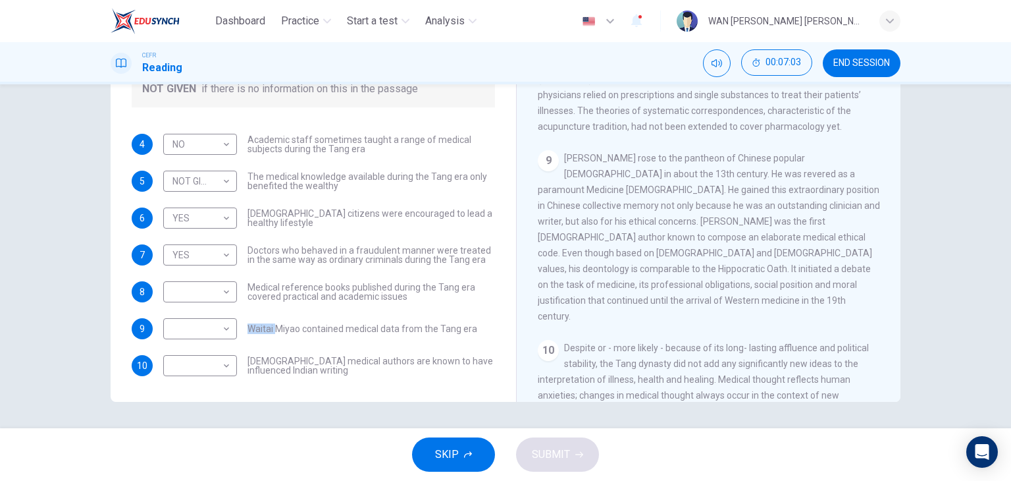
scroll to position [1341, 0]
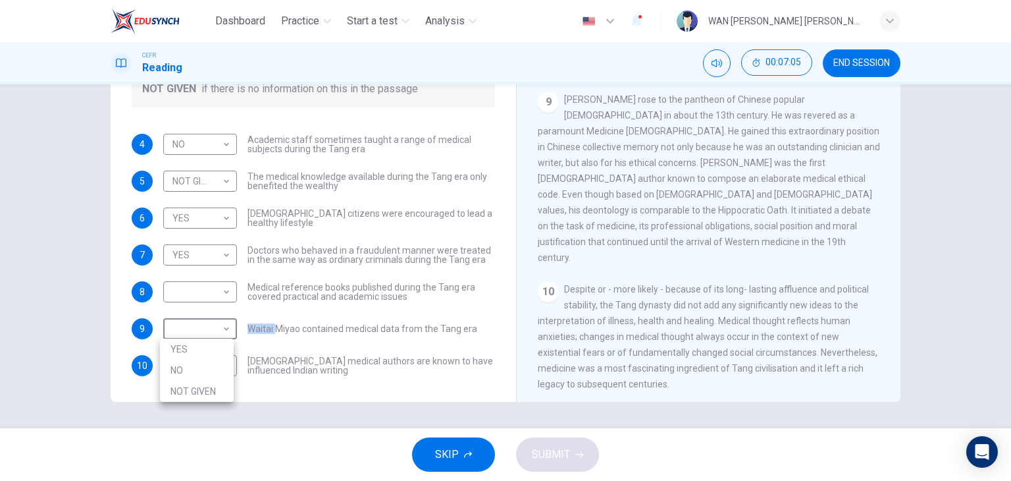
drag, startPoint x: 200, startPoint y: 327, endPoint x: 203, endPoint y: 368, distance: 40.9
click at [203, 368] on body "Dashboard Practice Start a test Analysis English en ​ WAN NURUL HANNAN BINTI WA…" at bounding box center [505, 240] width 1011 height 481
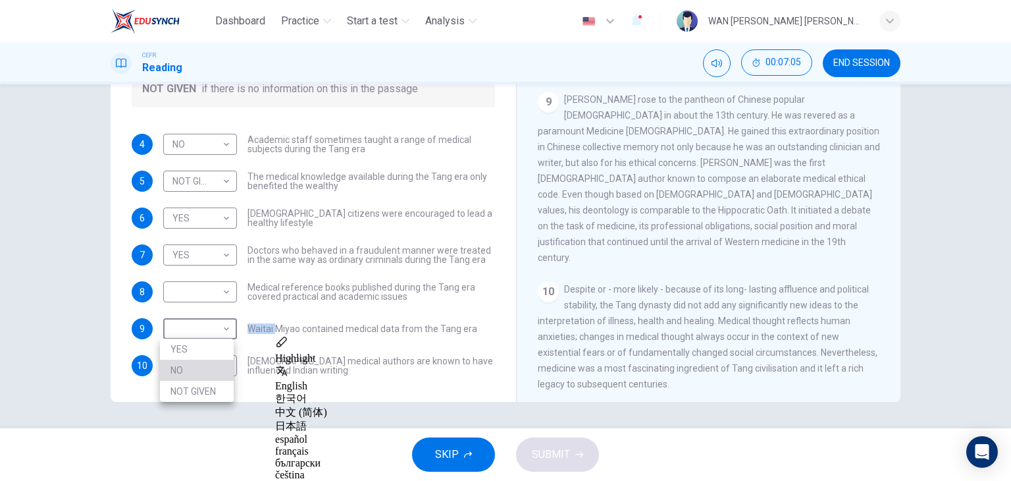
click at [203, 368] on li "NO" at bounding box center [197, 370] width 74 height 21
type input "NO"
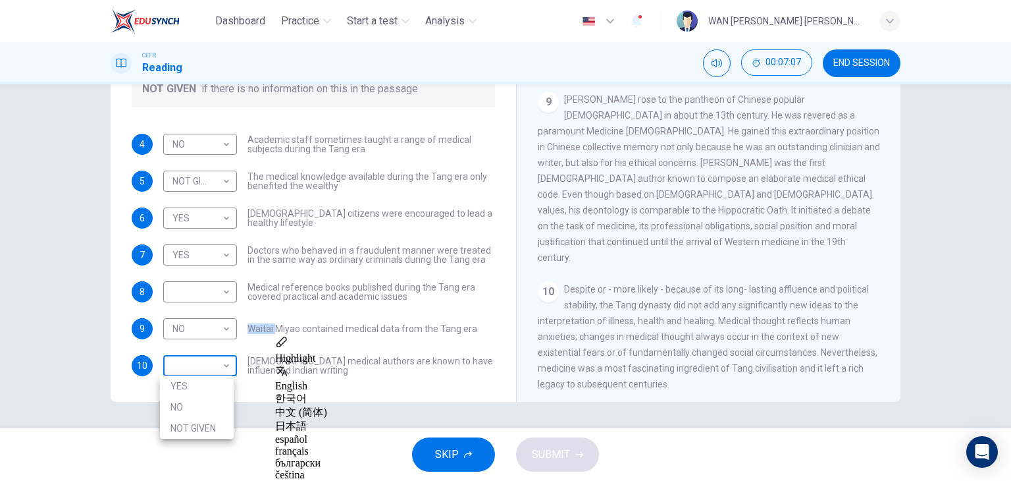
click at [214, 368] on body "Dashboard Practice Start a test Analysis English en ​ WAN NURUL HANNAN BINTI WA…" at bounding box center [505, 240] width 1011 height 481
drag, startPoint x: 217, startPoint y: 382, endPoint x: 210, endPoint y: 386, distance: 7.7
click at [210, 386] on li "YES" at bounding box center [197, 385] width 74 height 21
type input "YES"
click at [234, 290] on div "​ ​ Medical reference books published during the Tang era covered practical and…" at bounding box center [329, 291] width 332 height 21
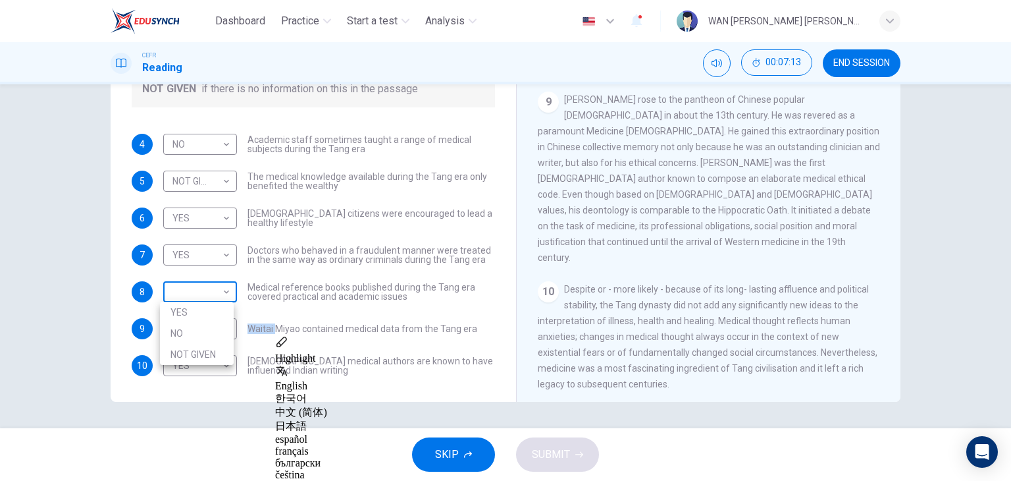
click at [213, 288] on body "Dashboard Practice Start a test Analysis English en ​ WAN NURUL HANNAN BINTI WA…" at bounding box center [505, 240] width 1011 height 481
click at [639, 251] on div at bounding box center [505, 240] width 1011 height 481
click at [182, 287] on body "Dashboard Practice Start a test Analysis English en ​ WAN NURUL HANNAN BINTI WA…" at bounding box center [505, 240] width 1011 height 481
click at [202, 316] on li "YES" at bounding box center [197, 312] width 74 height 21
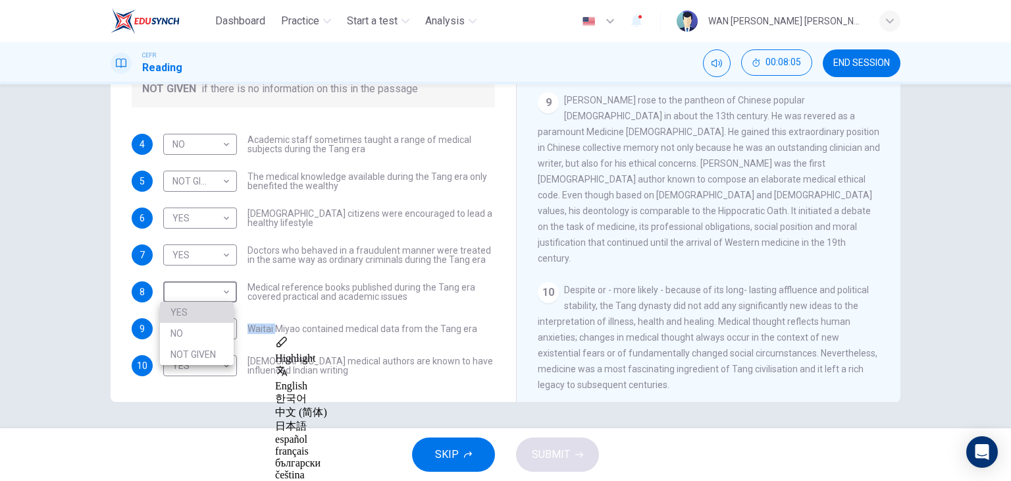
type input "YES"
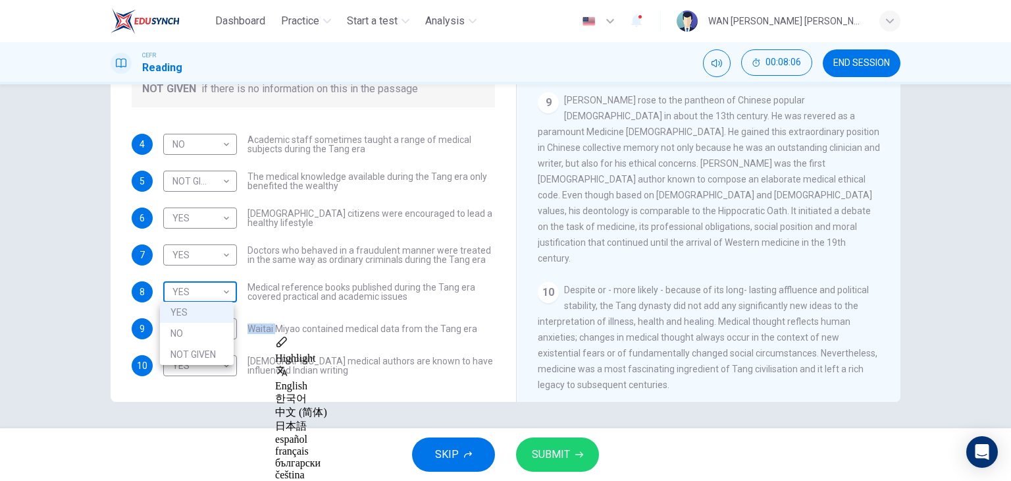
click at [211, 290] on body "Dashboard Practice Start a test Analysis English en ​ WAN NURUL HANNAN BINTI WA…" at bounding box center [505, 240] width 1011 height 481
click at [554, 457] on div at bounding box center [505, 240] width 1011 height 481
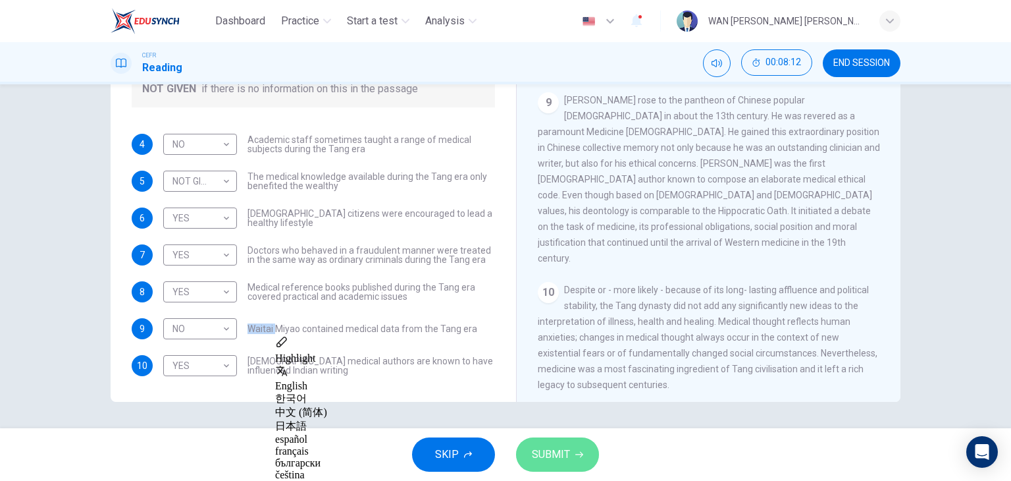
click at [554, 457] on span "SUBMIT" at bounding box center [551, 454] width 38 height 18
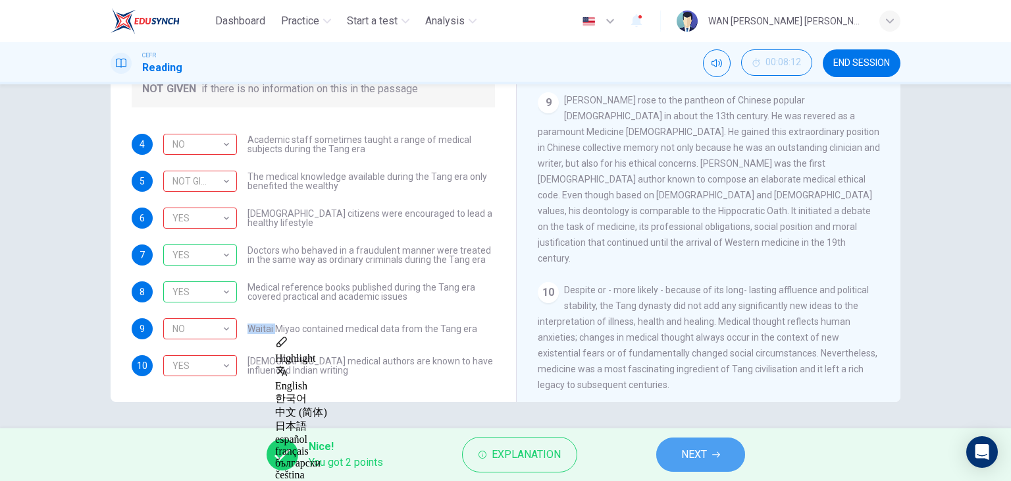
click at [711, 460] on button "NEXT" at bounding box center [701, 454] width 89 height 34
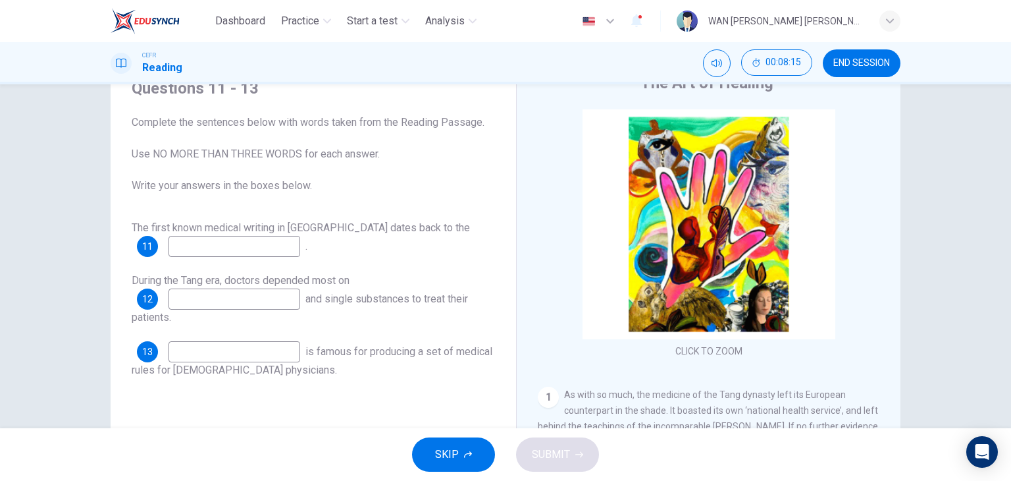
scroll to position [58, 0]
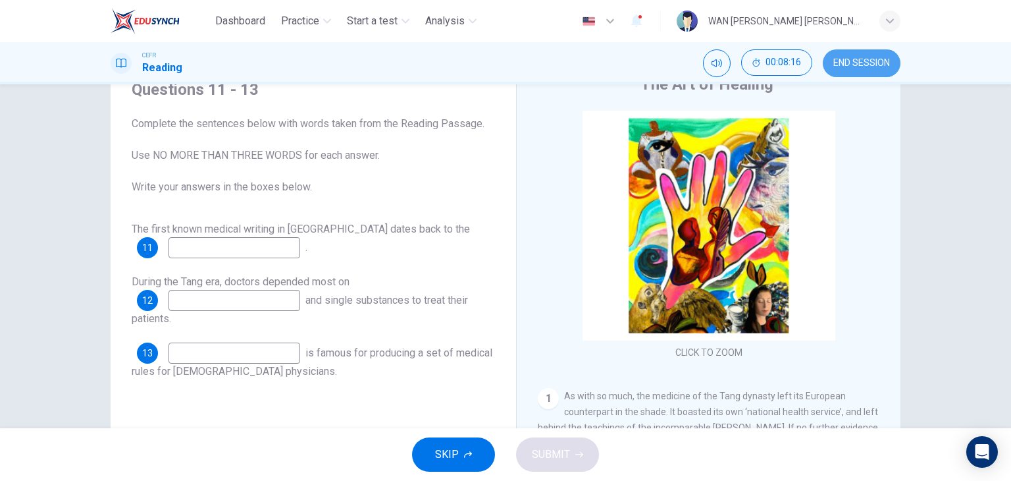
click at [869, 63] on span "END SESSION" at bounding box center [862, 63] width 57 height 11
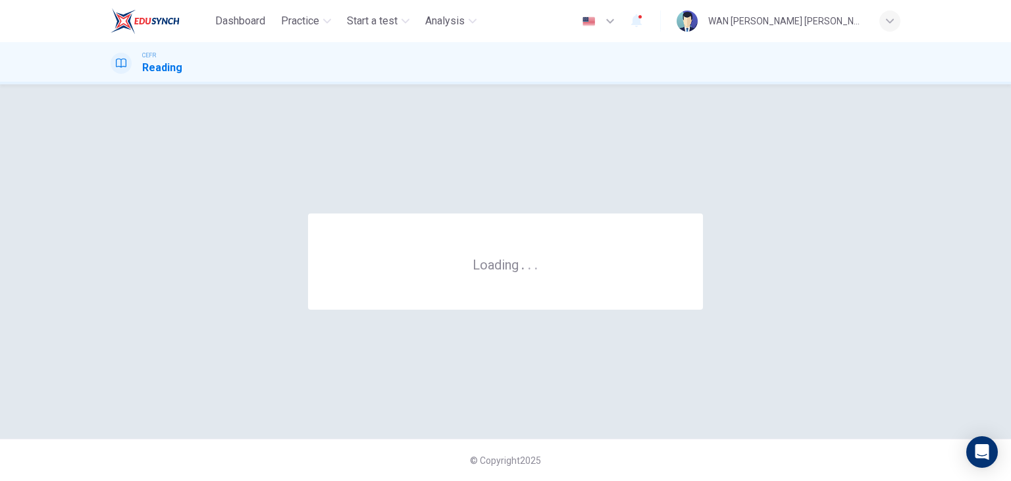
scroll to position [0, 0]
